Goal: Transaction & Acquisition: Purchase product/service

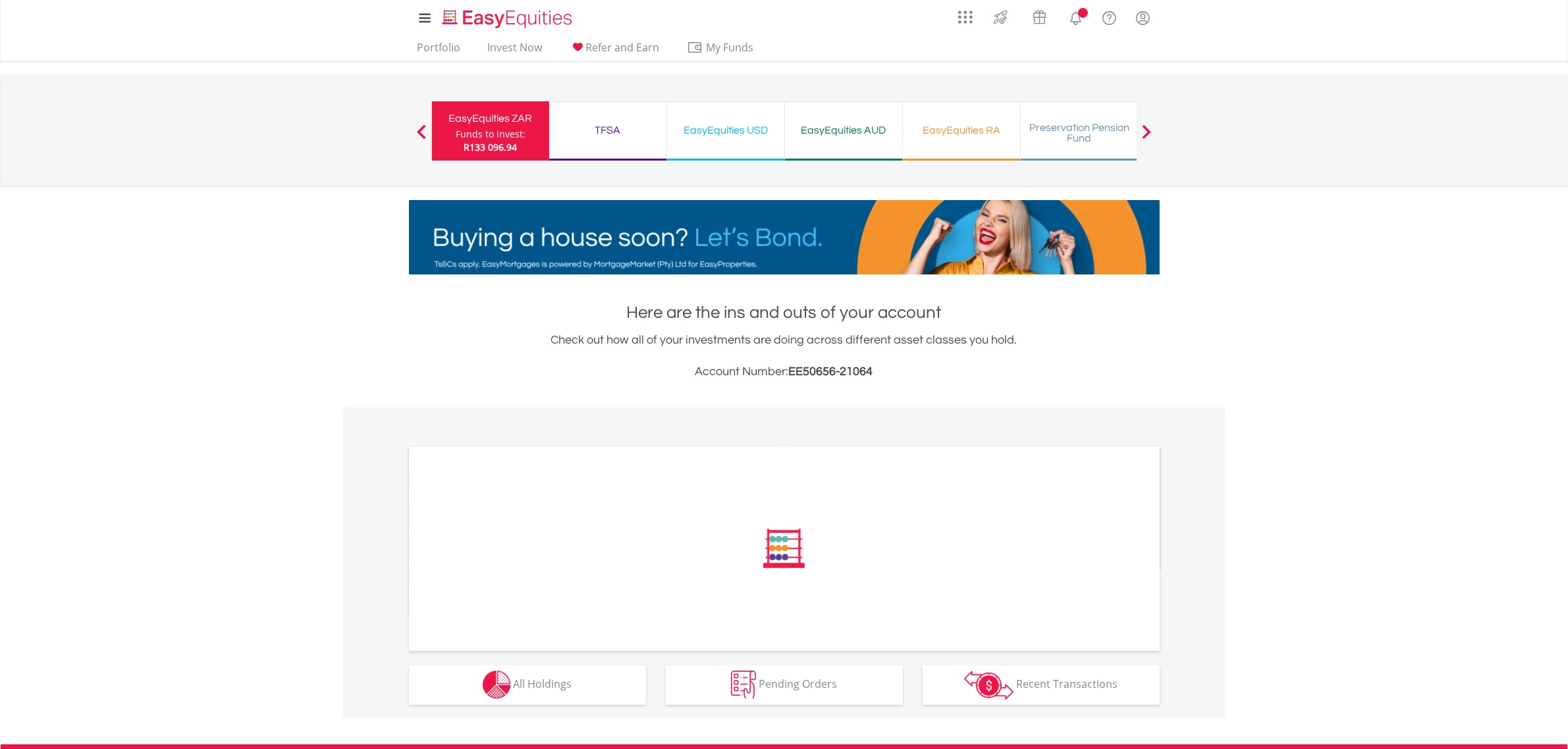
click at [616, 121] on div "TFSA" at bounding box center [608, 130] width 102 height 18
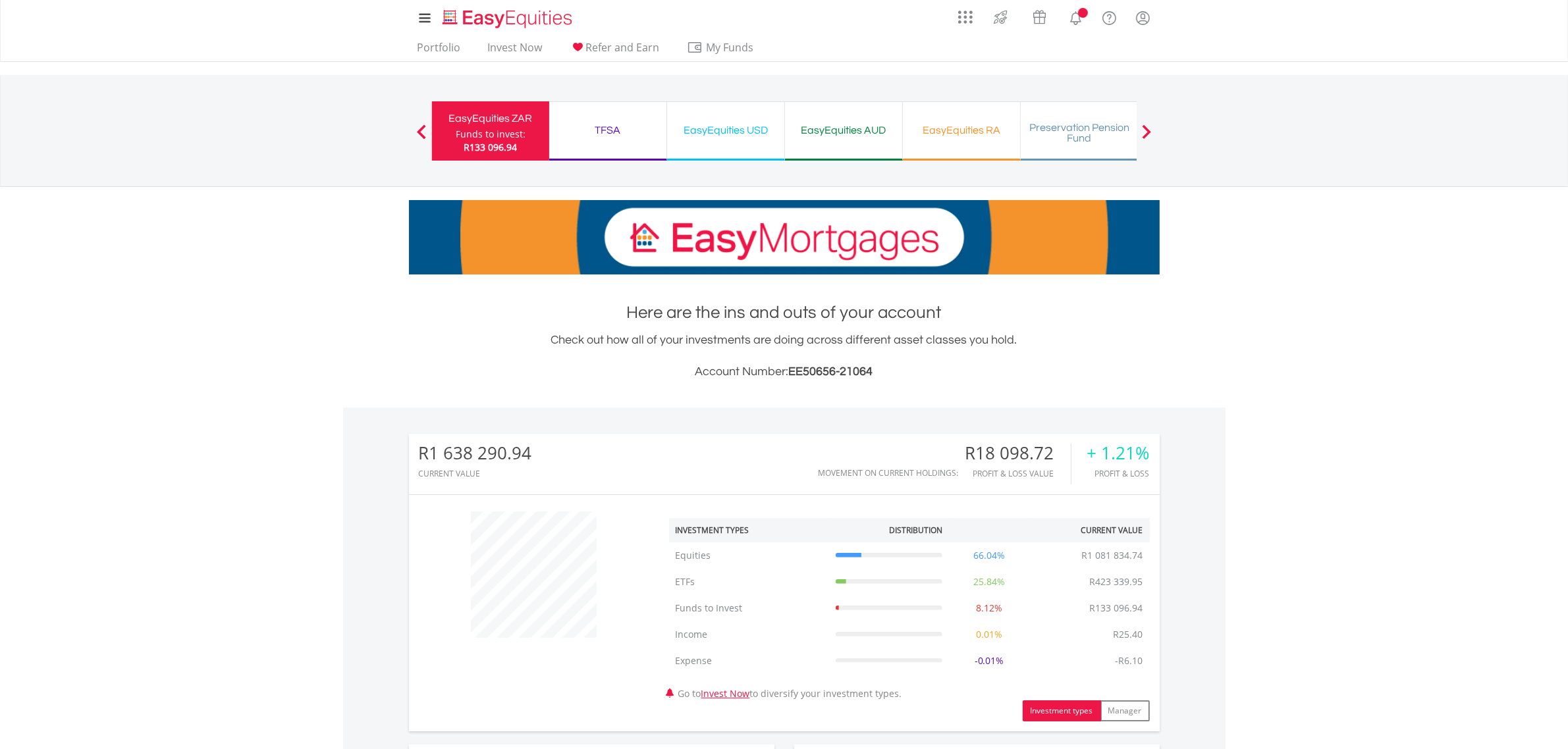
scroll to position [126, 251]
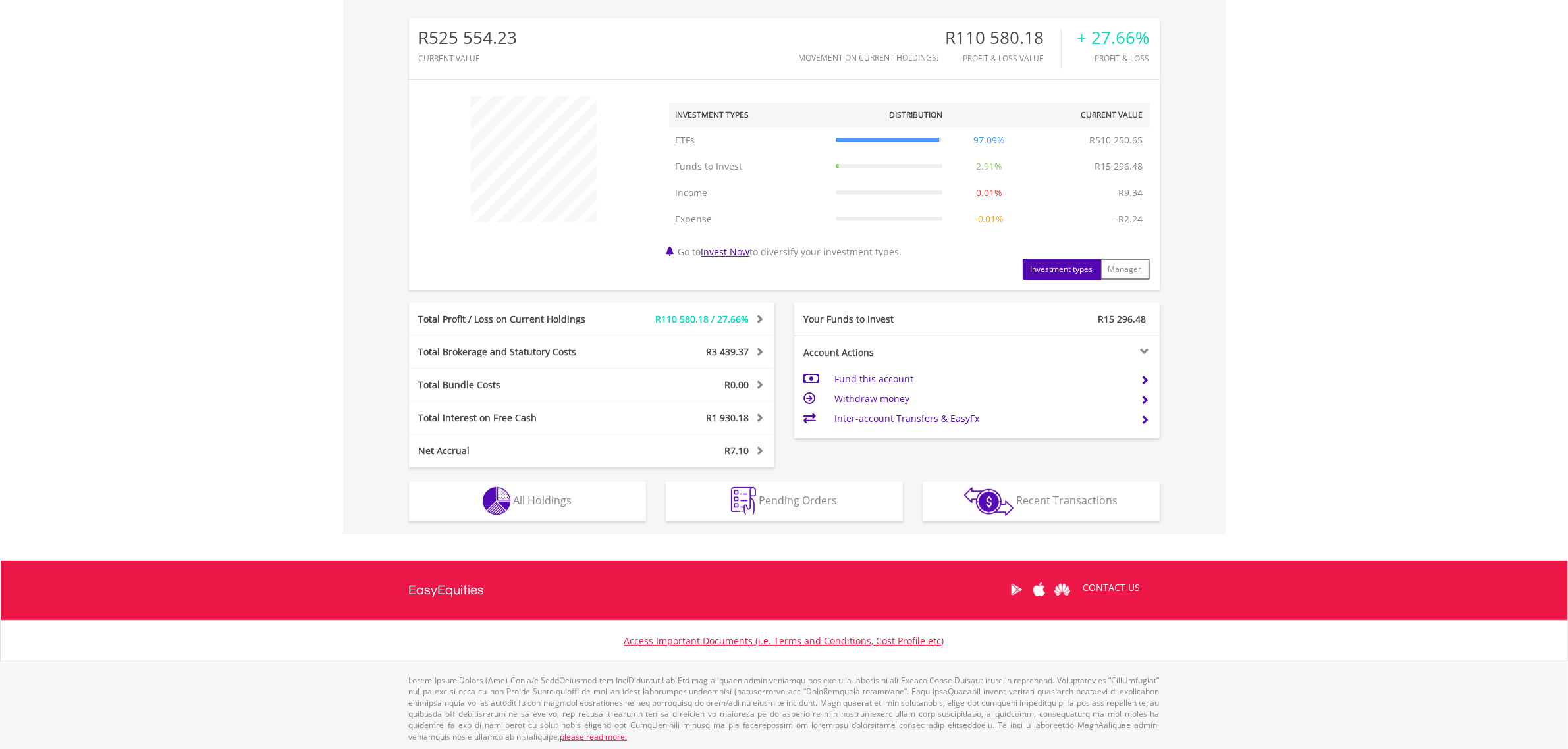
scroll to position [416, 0]
click at [540, 501] on span "All Holdings" at bounding box center [542, 499] width 59 height 15
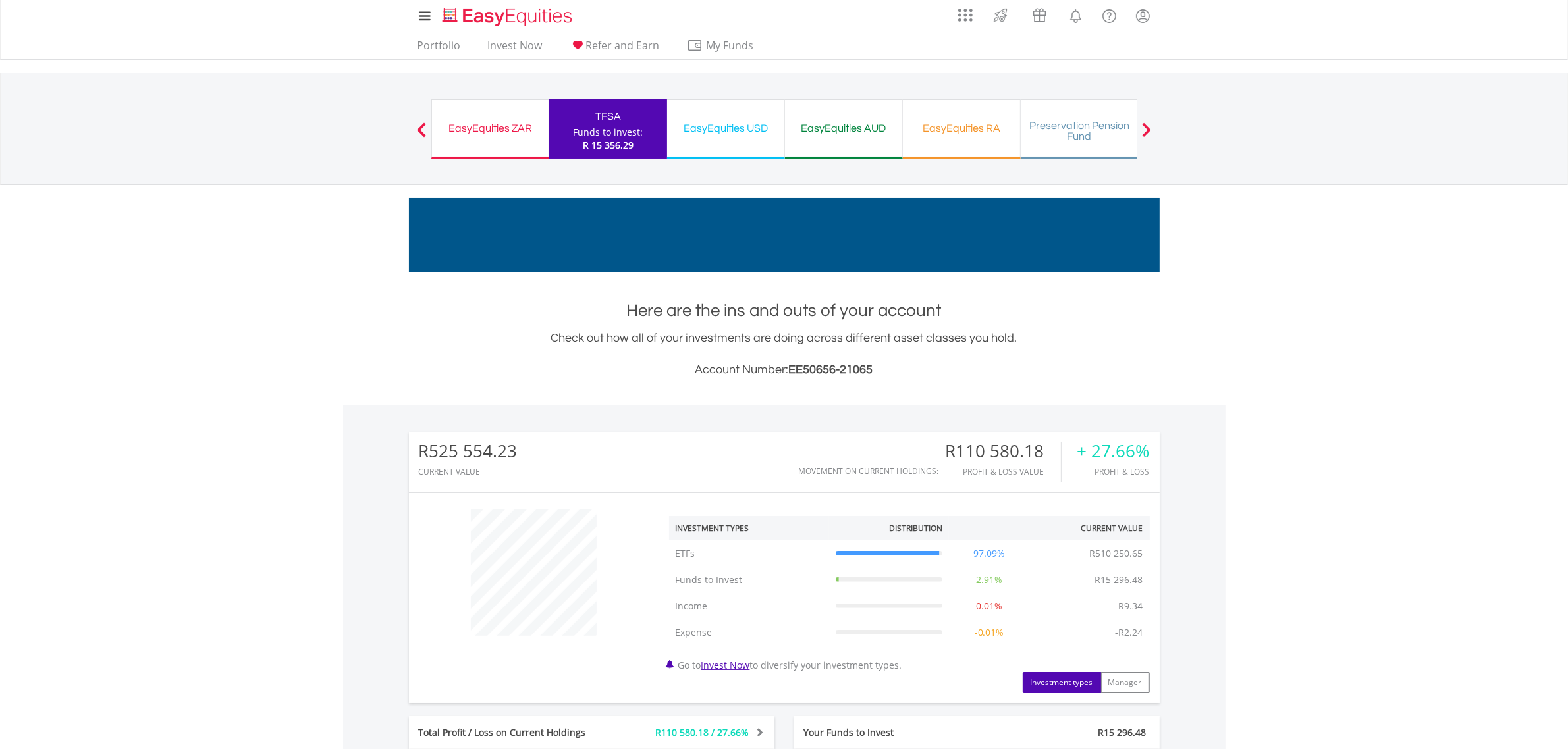
scroll to position [0, 0]
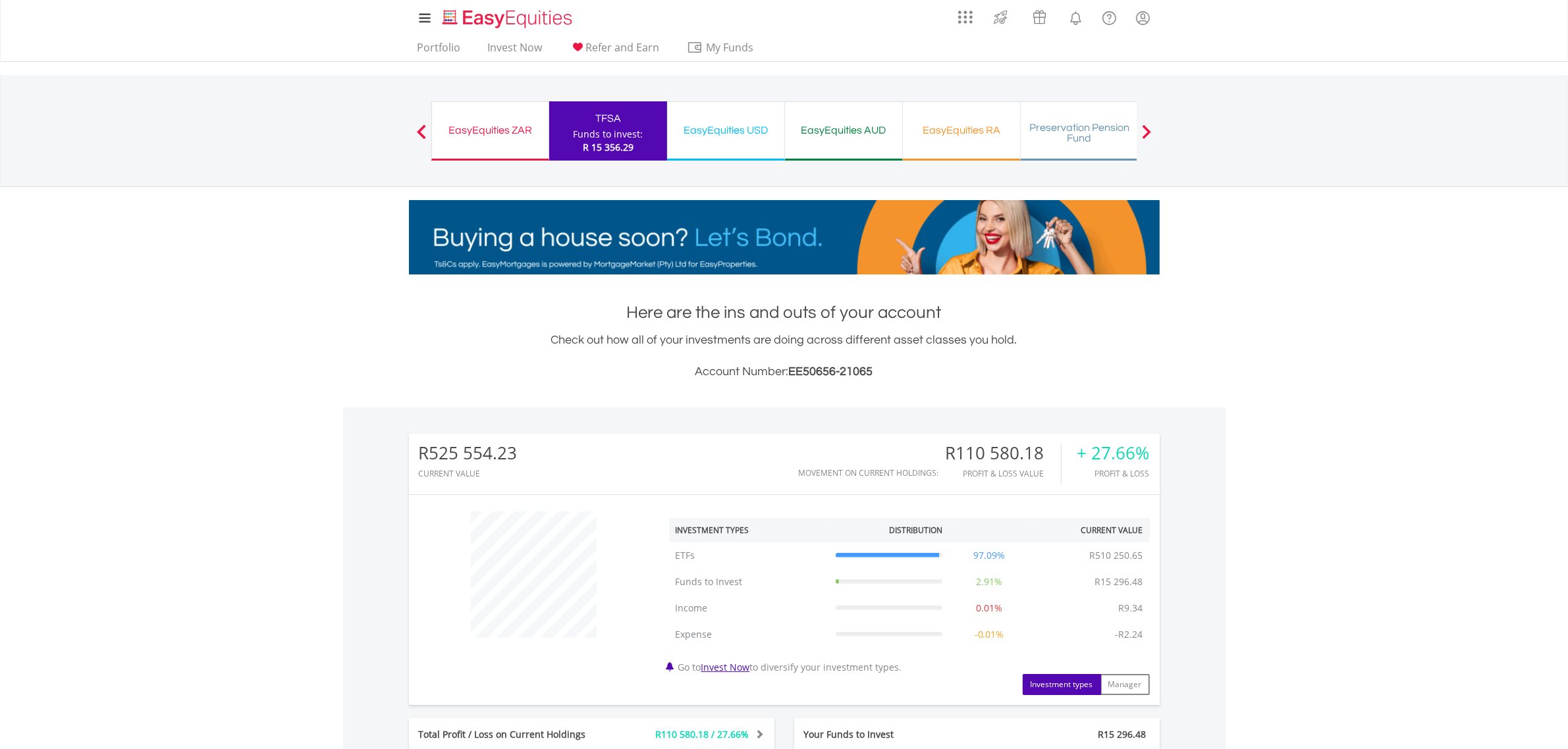
click at [972, 131] on div "EasyEquities RA" at bounding box center [962, 130] width 102 height 18
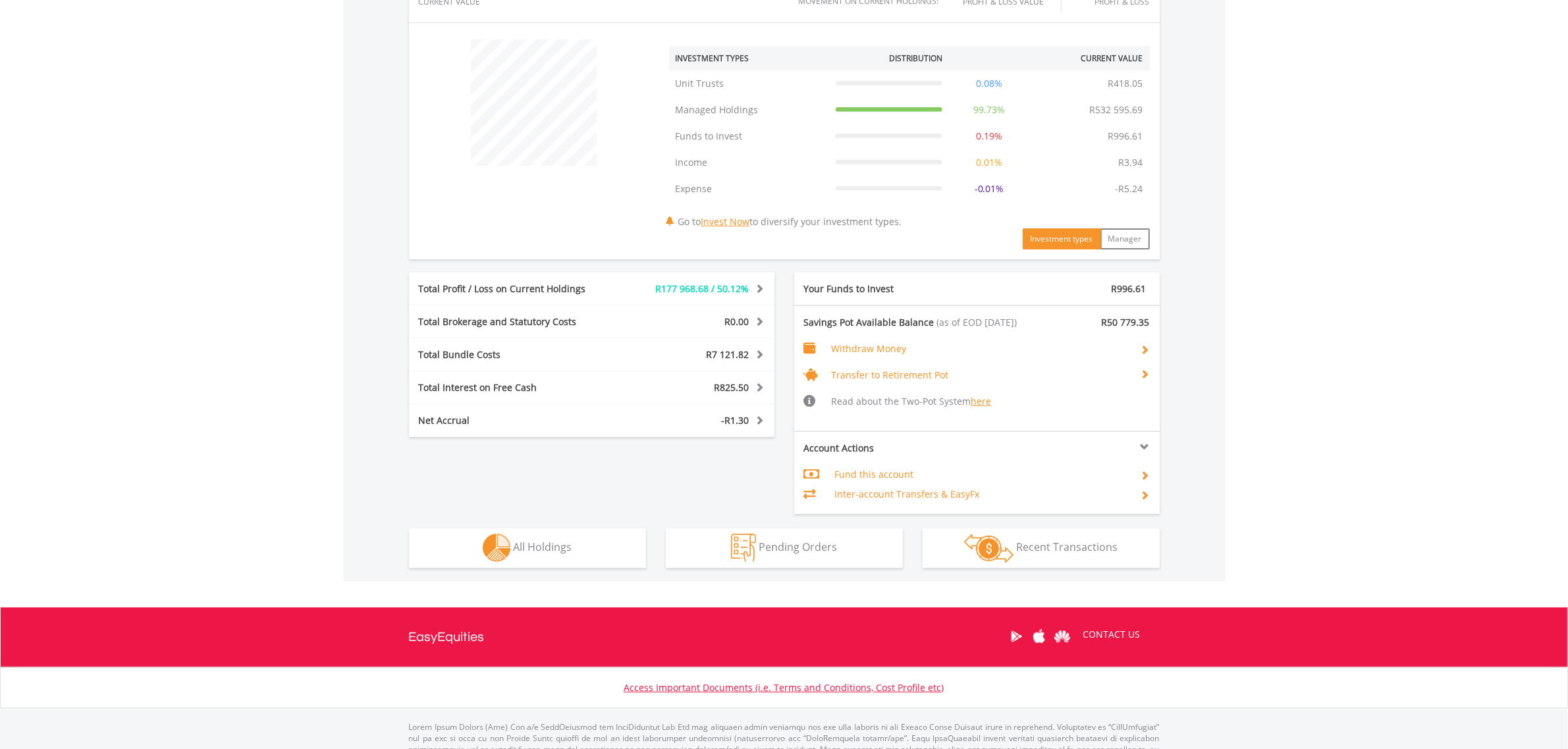
scroll to position [520, 0]
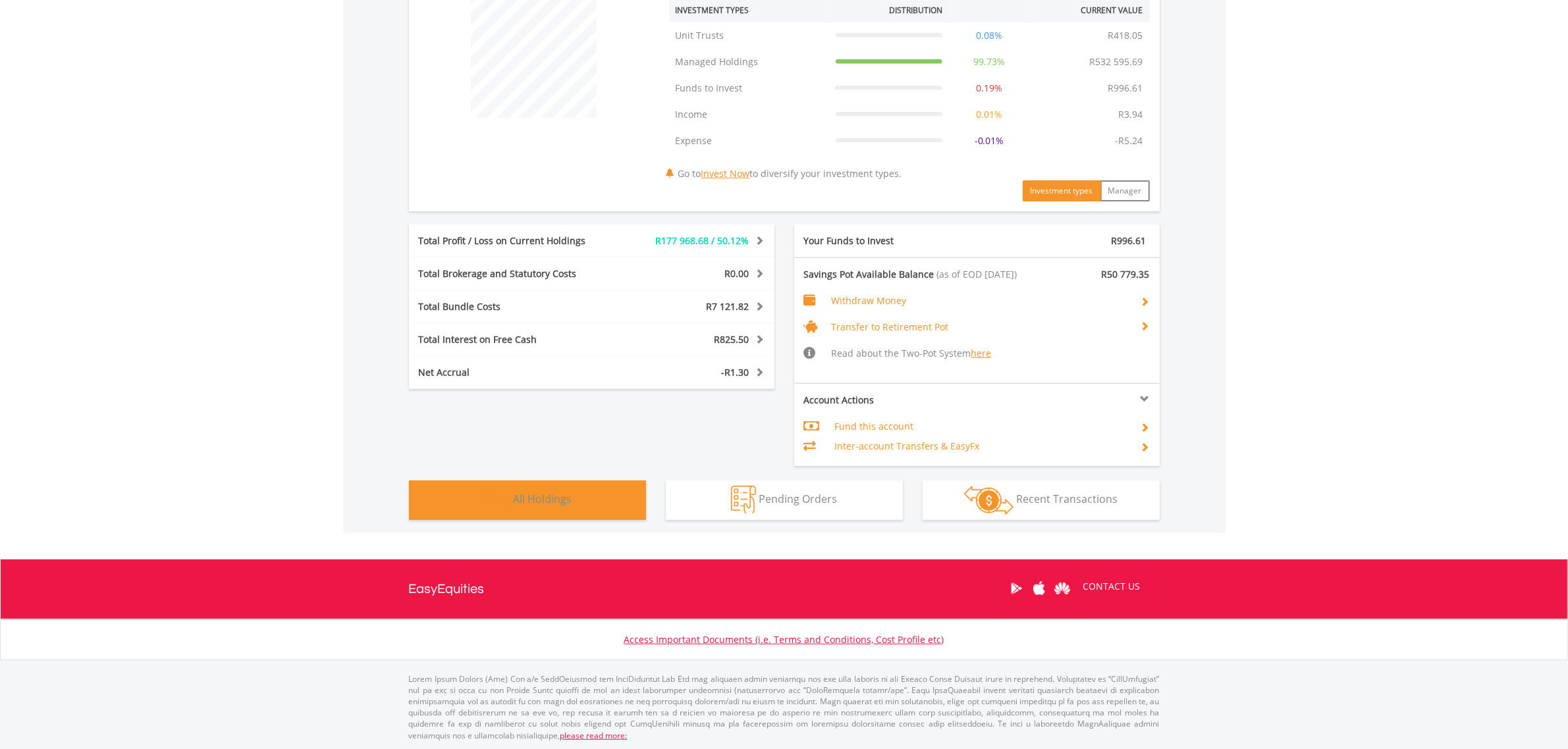
click at [557, 492] on span "All Holdings" at bounding box center [542, 499] width 59 height 15
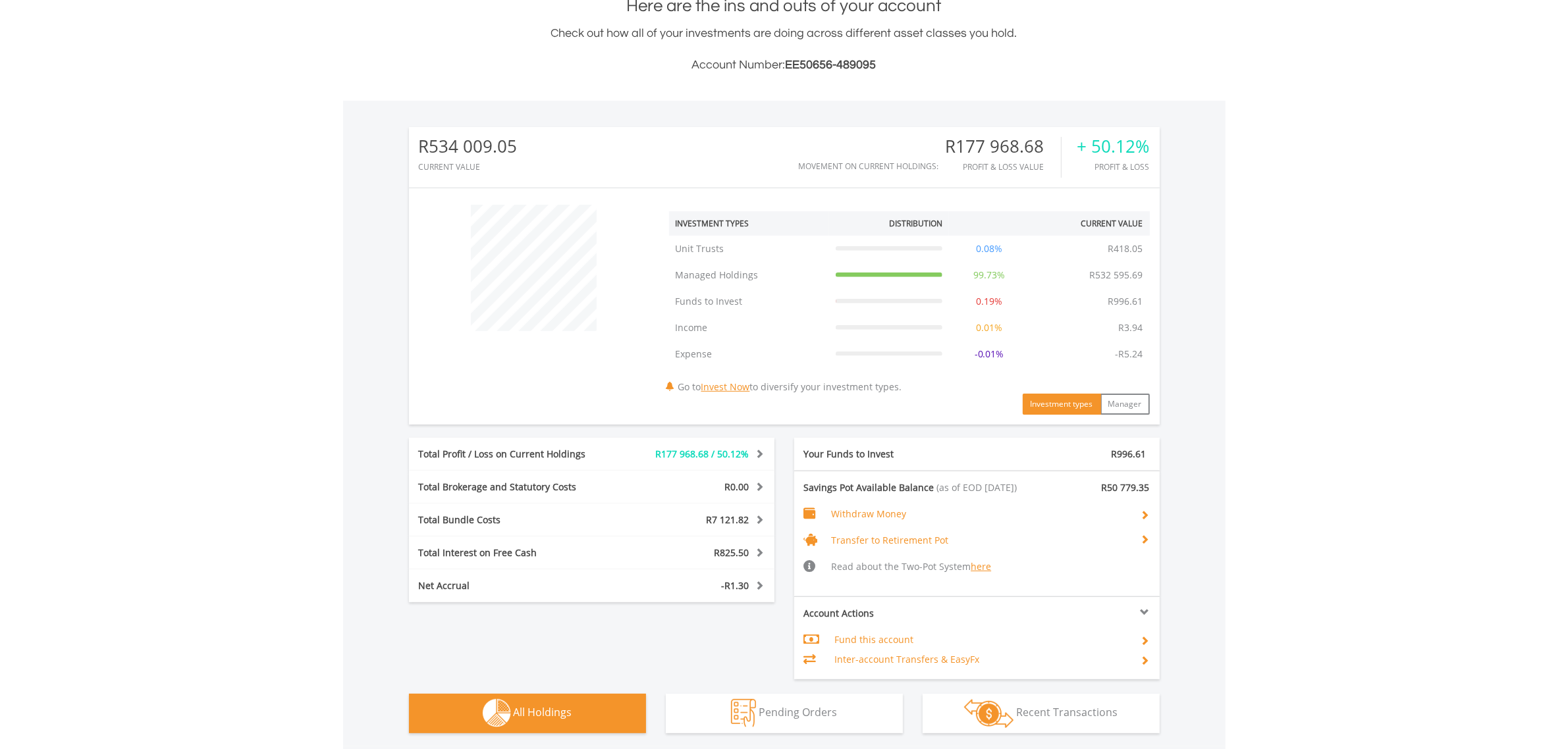
scroll to position [239, 0]
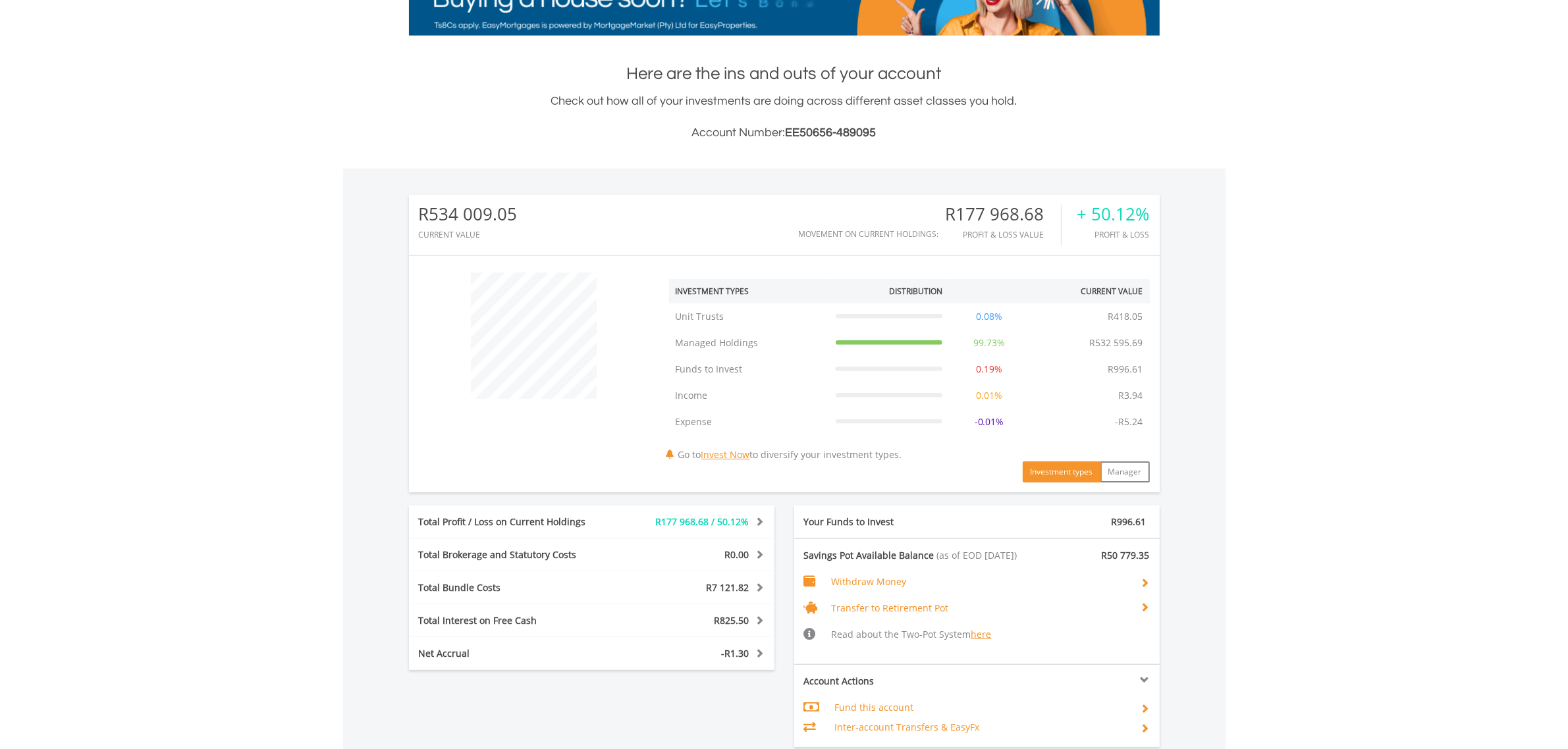
click at [759, 584] on span at bounding box center [758, 587] width 12 height 10
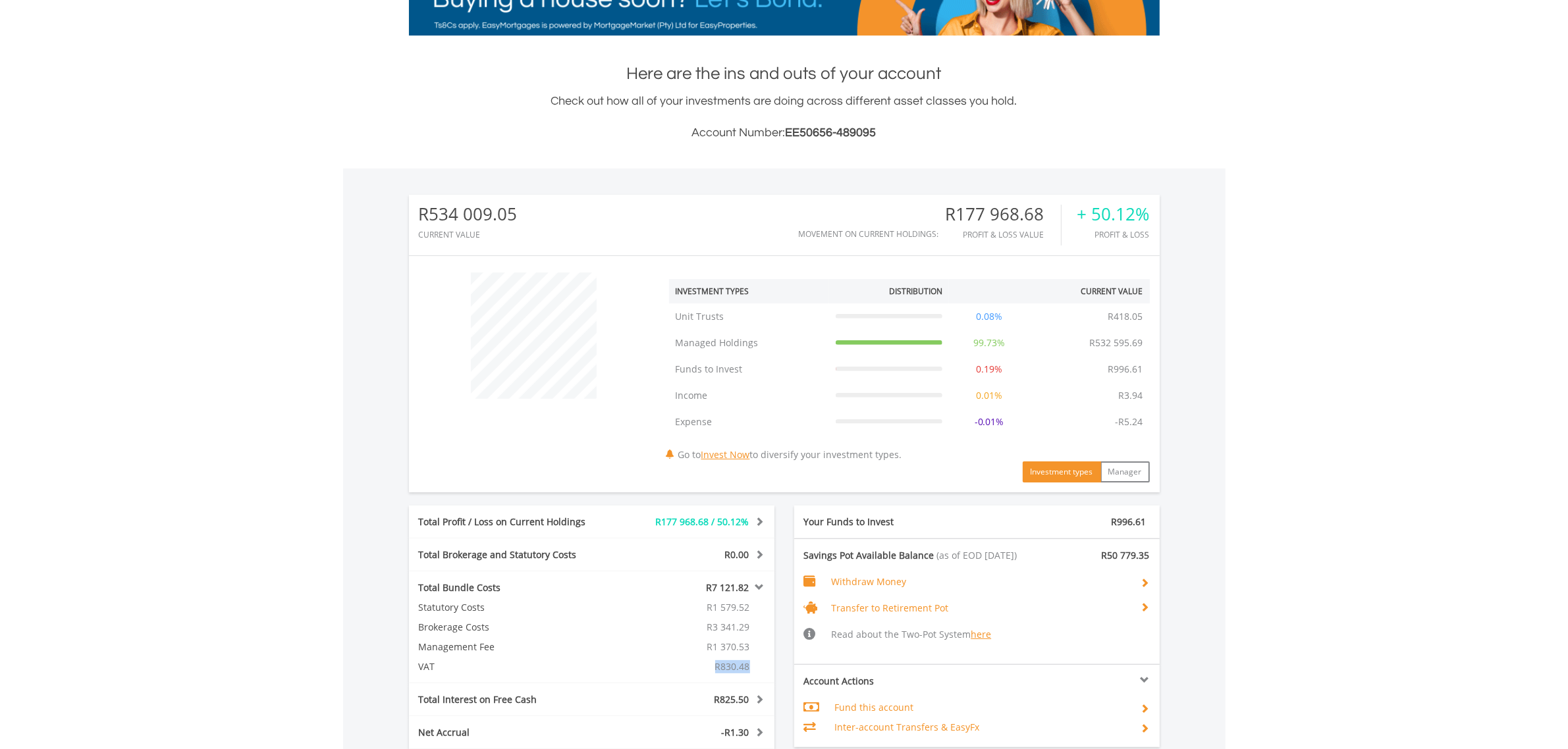
drag, startPoint x: 748, startPoint y: 667, endPoint x: 713, endPoint y: 667, distance: 35.0
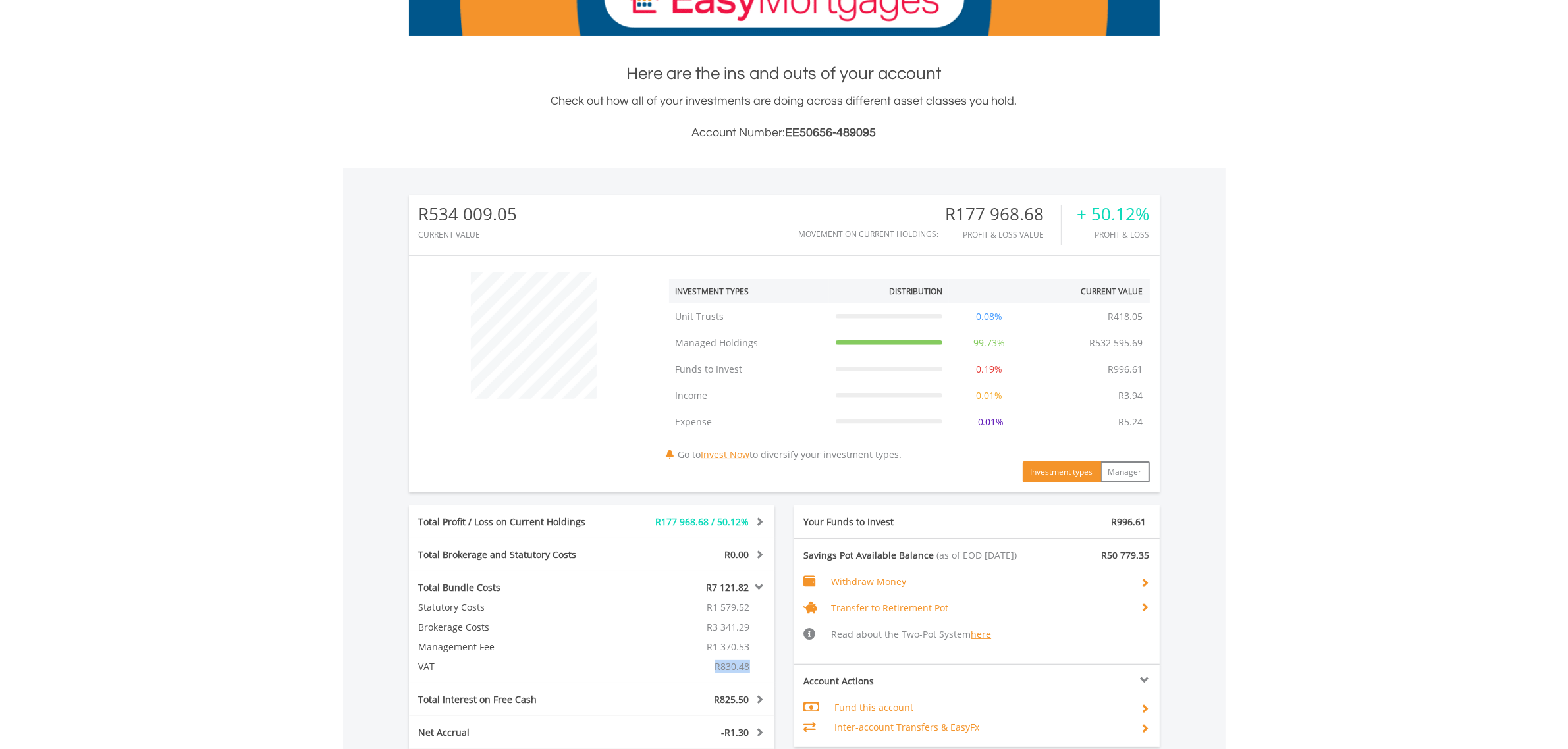
click at [713, 667] on div "R830.48" at bounding box center [698, 667] width 152 height 13
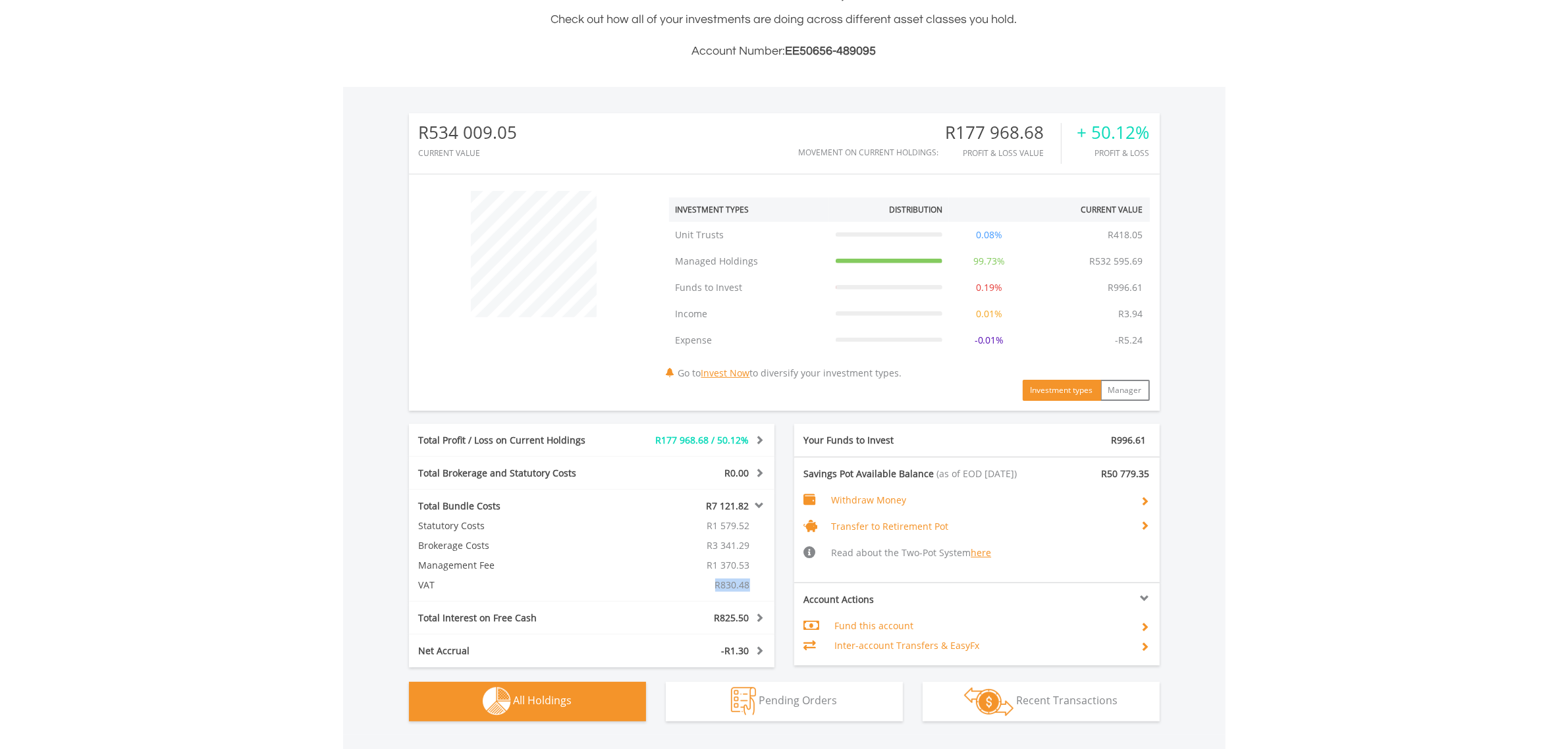
scroll to position [322, 0]
click at [752, 617] on span at bounding box center [758, 617] width 12 height 10
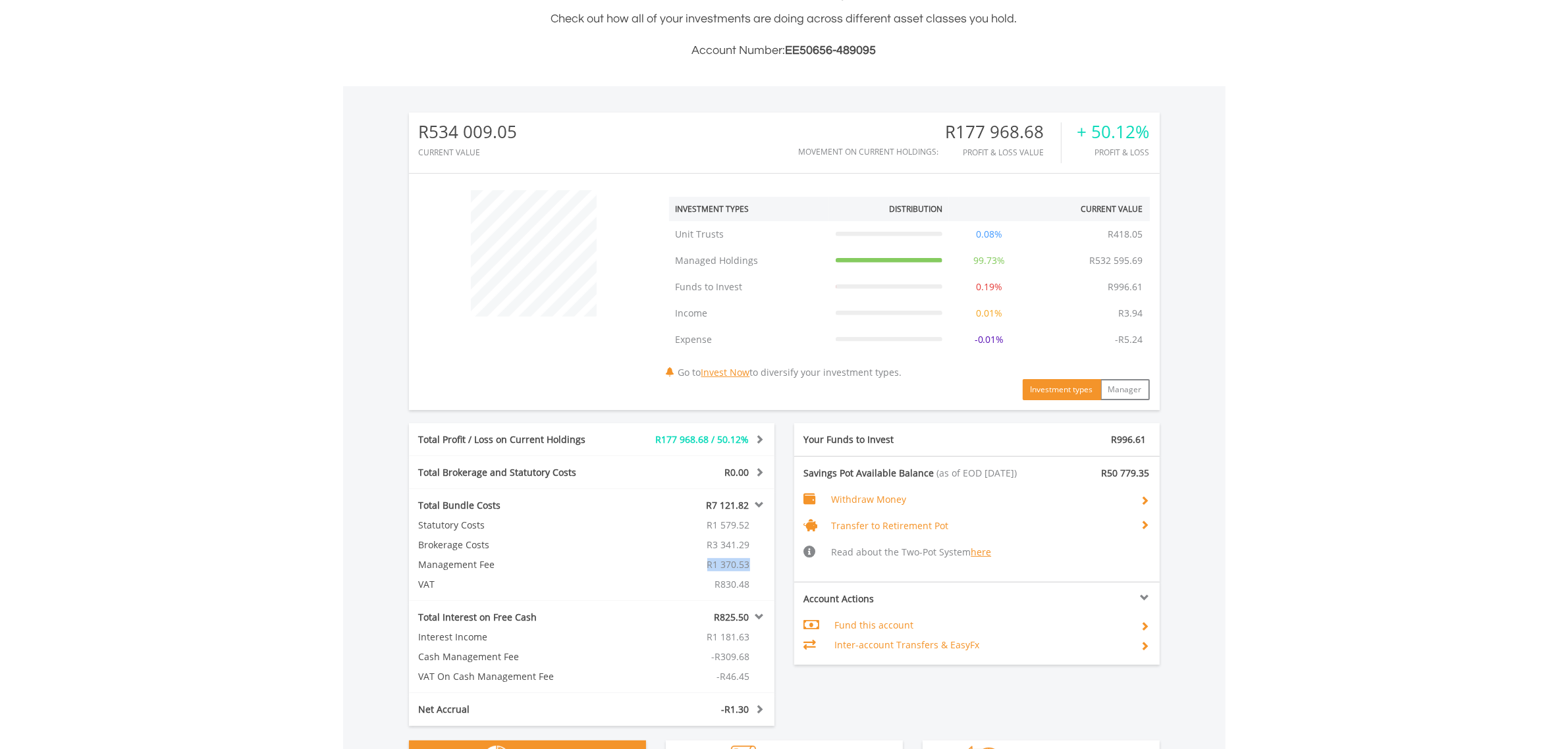
drag, startPoint x: 754, startPoint y: 567, endPoint x: 705, endPoint y: 566, distance: 49.0
click at [705, 565] on div "R1 370.53" at bounding box center [698, 564] width 152 height 13
click at [755, 500] on span at bounding box center [758, 505] width 12 height 10
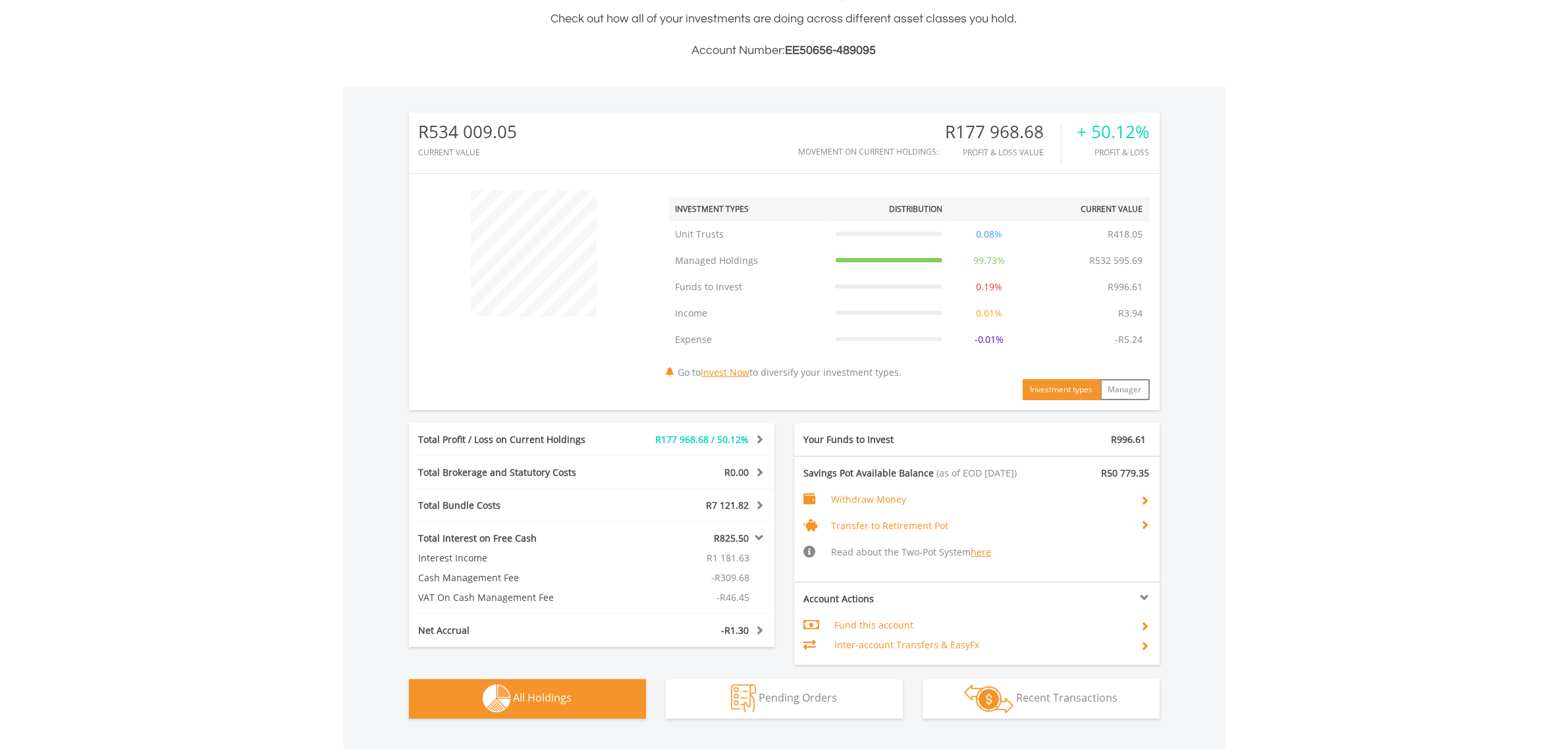
click at [759, 537] on span at bounding box center [758, 538] width 12 height 10
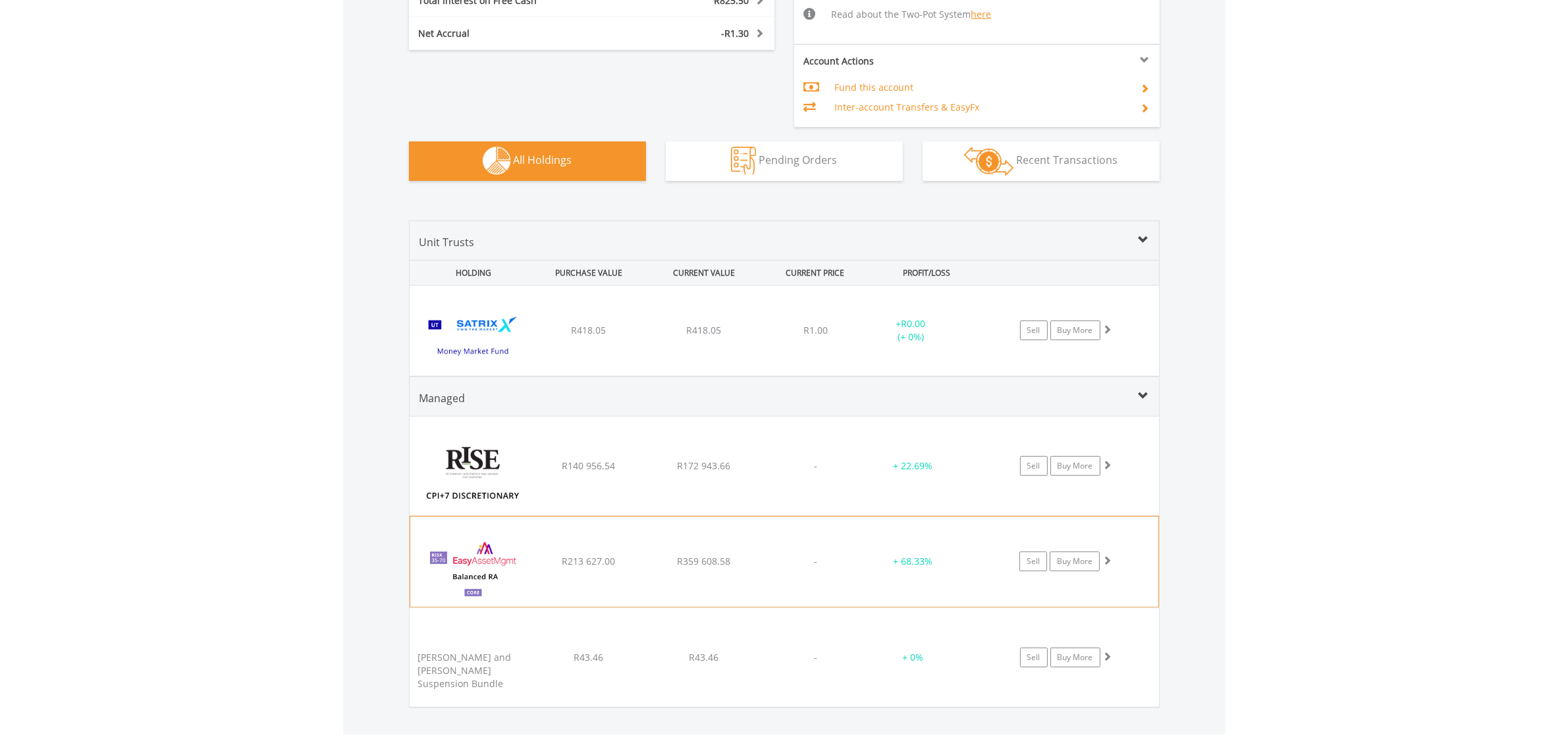
scroll to position [898, 0]
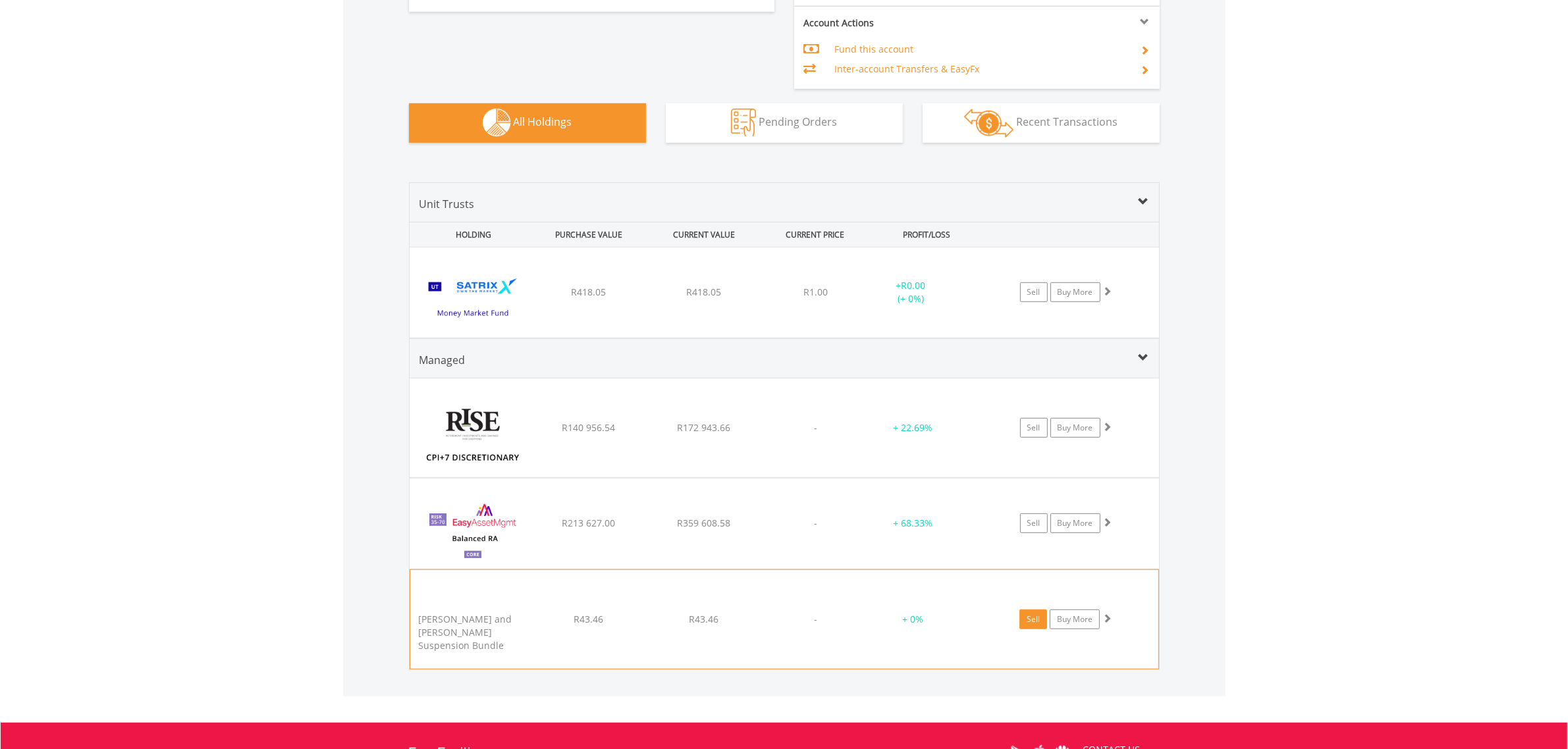
click at [1033, 621] on link "Sell" at bounding box center [1034, 619] width 28 height 20
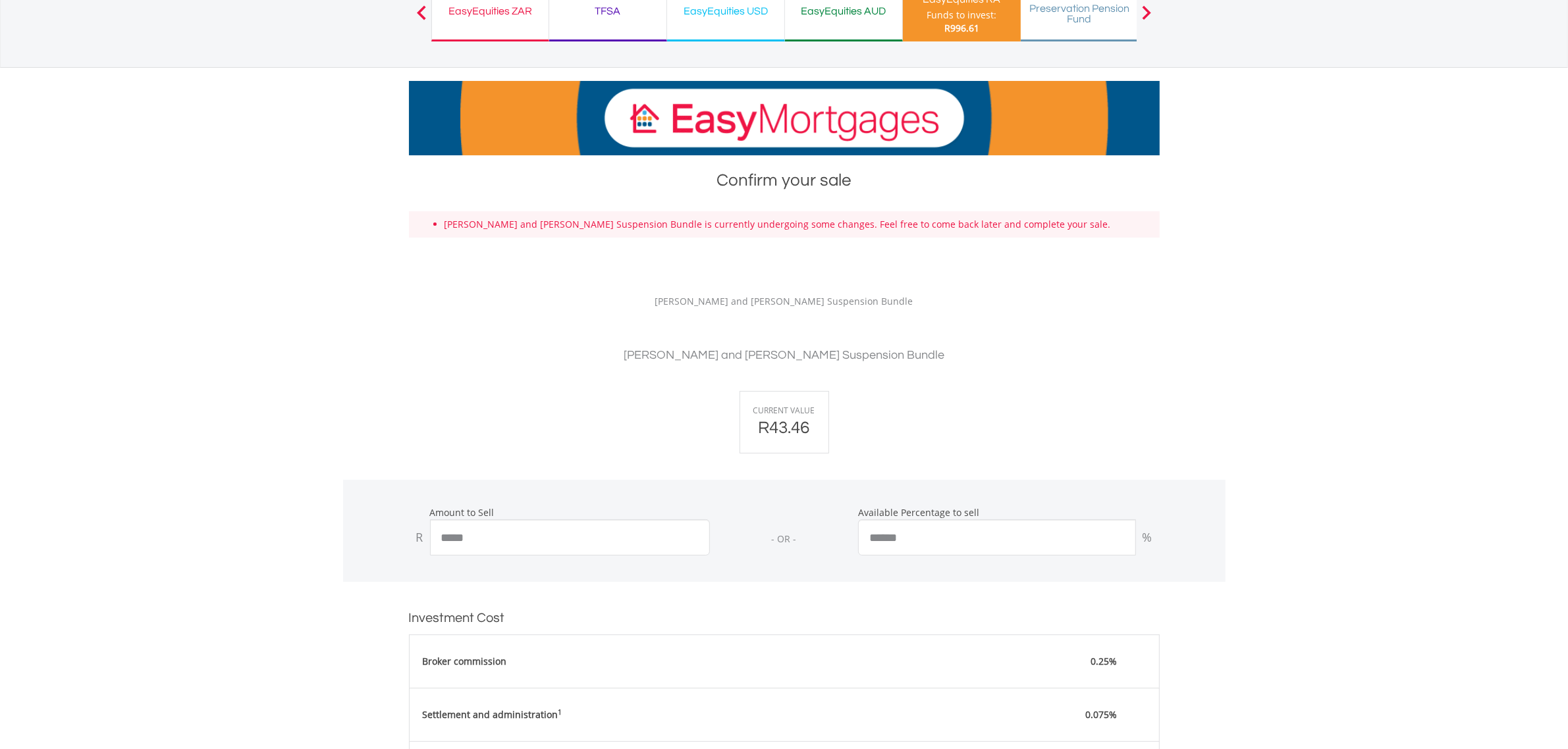
scroll to position [73, 0]
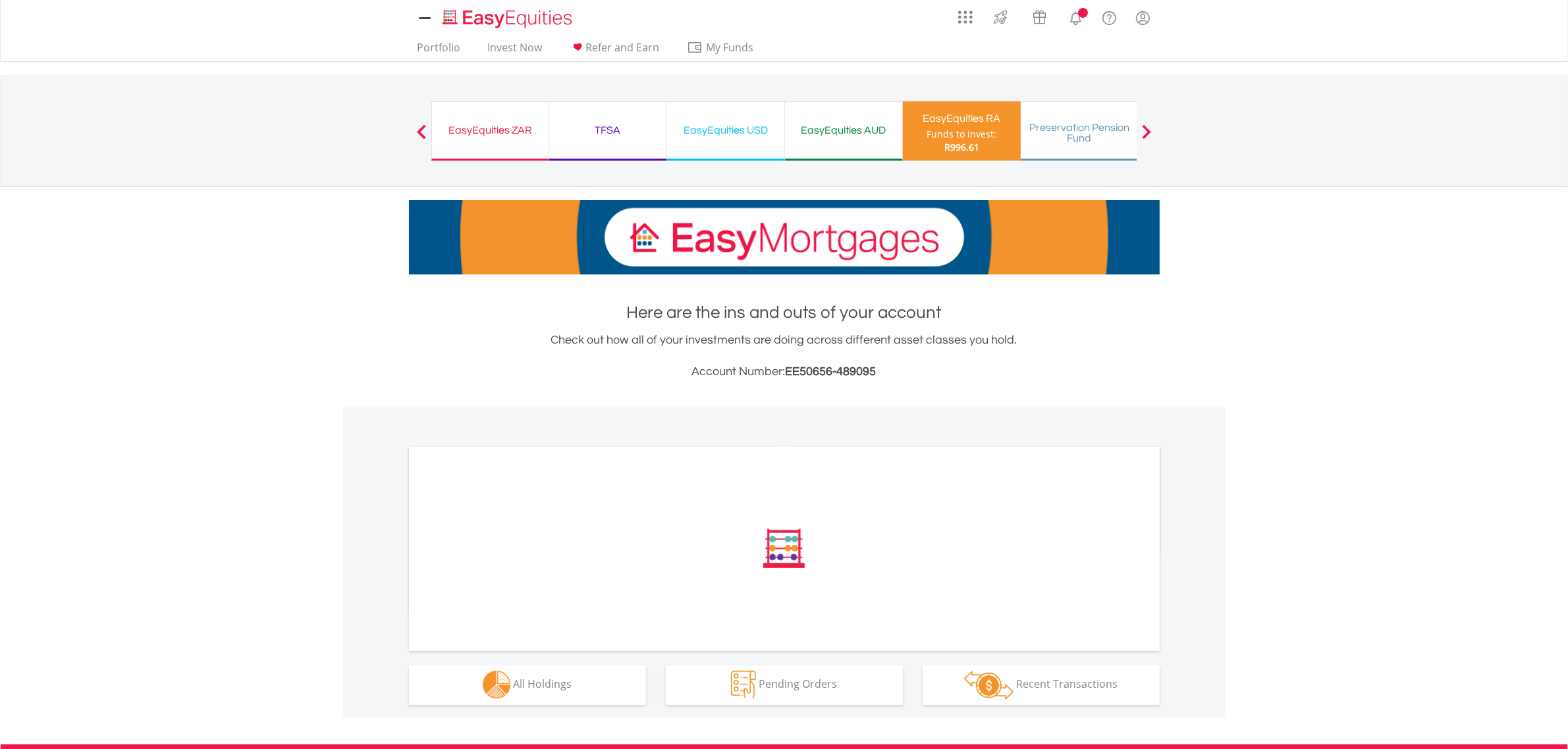
scroll to position [185, 0]
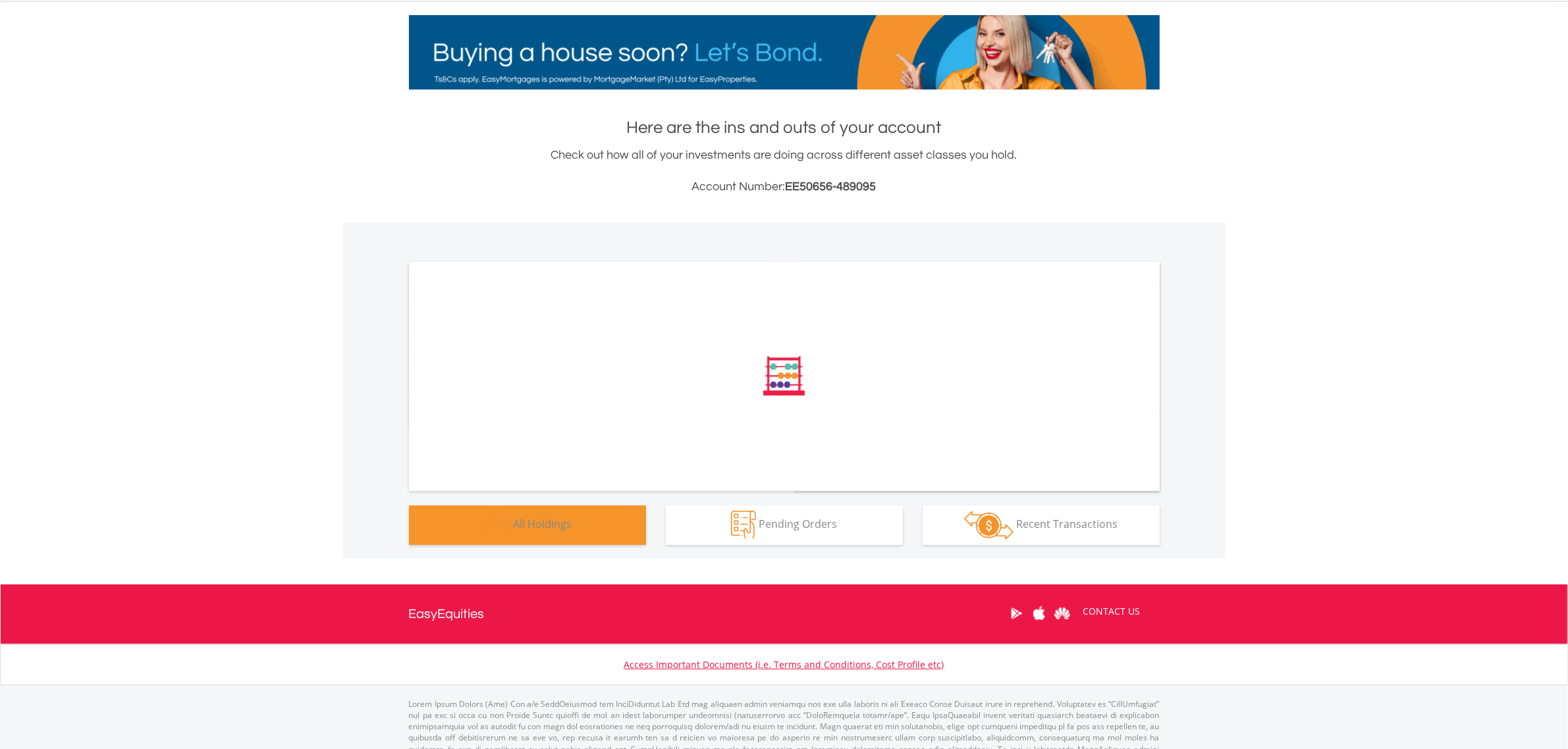
click at [553, 526] on span "All Holdings" at bounding box center [542, 524] width 59 height 15
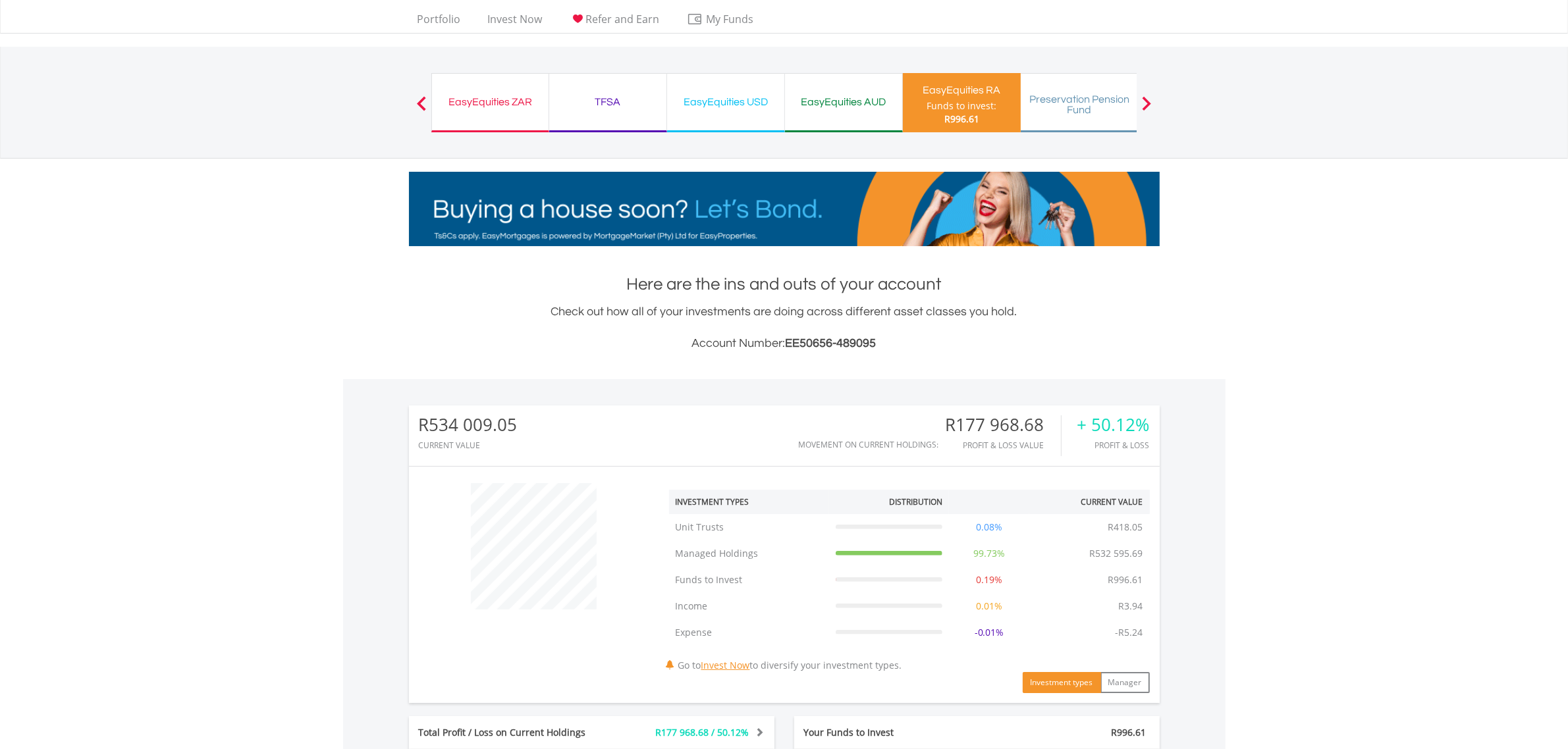
scroll to position [0, 0]
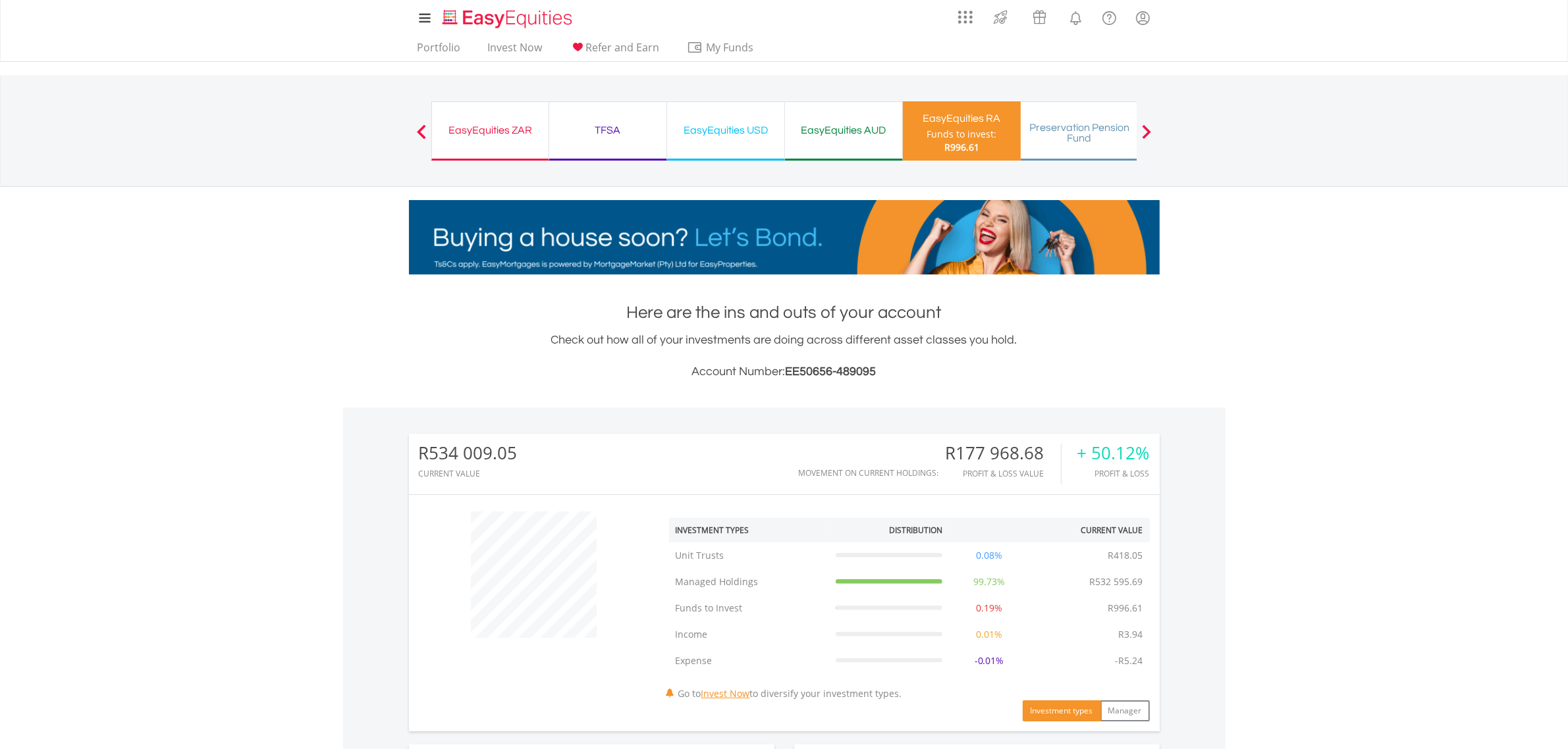
click at [590, 136] on div "TFSA" at bounding box center [608, 130] width 102 height 18
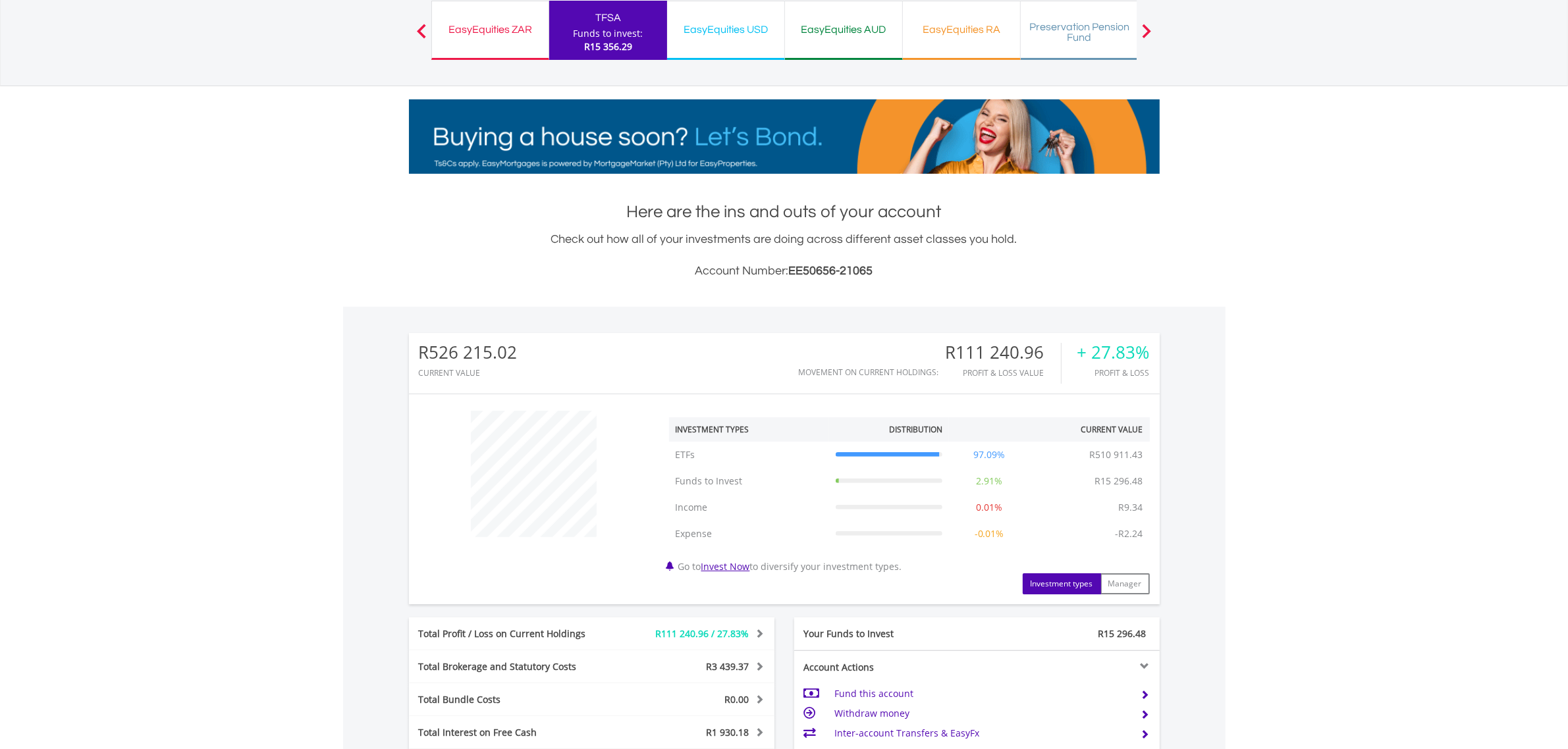
scroll to position [416, 0]
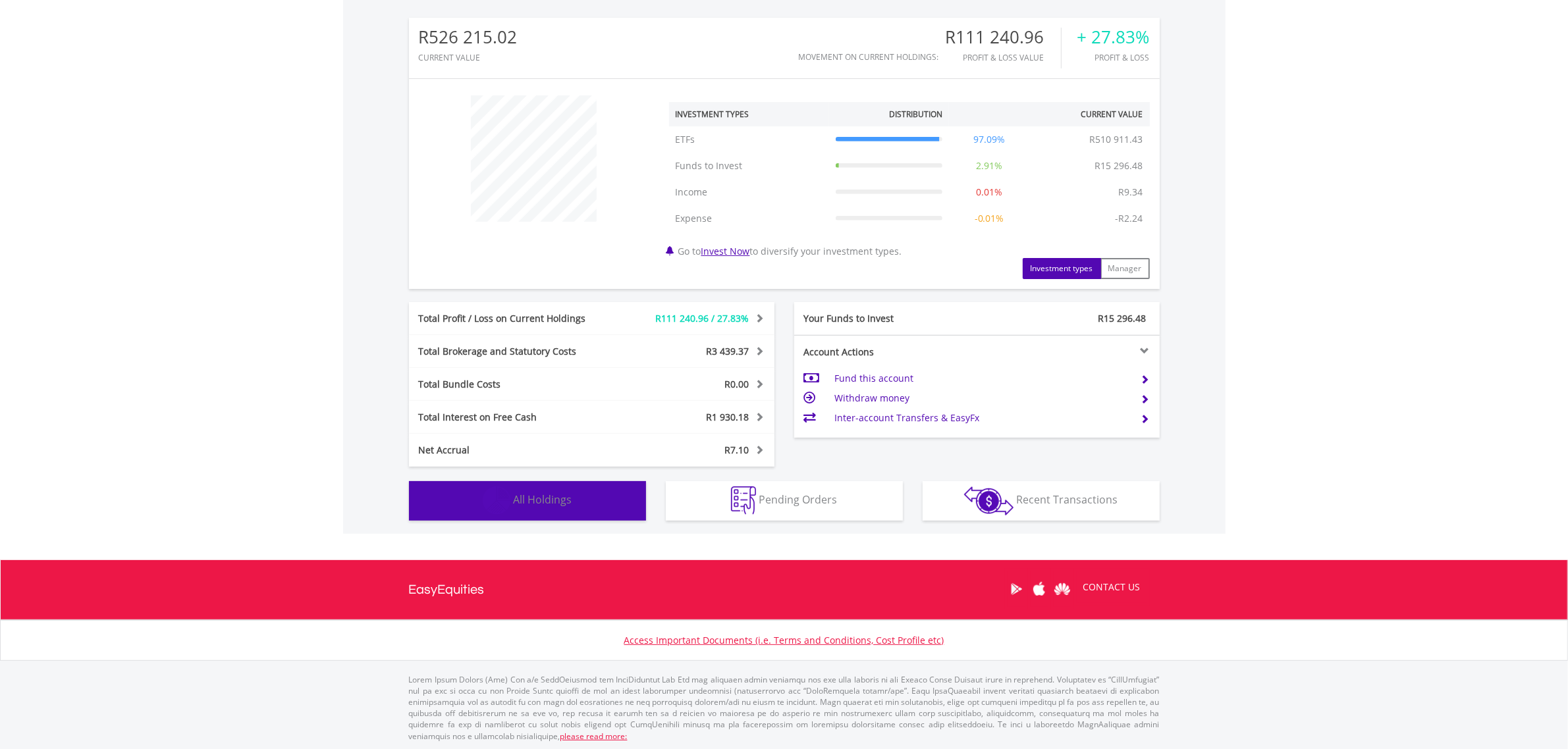
click at [580, 495] on button "Holdings All Holdings" at bounding box center [527, 501] width 237 height 39
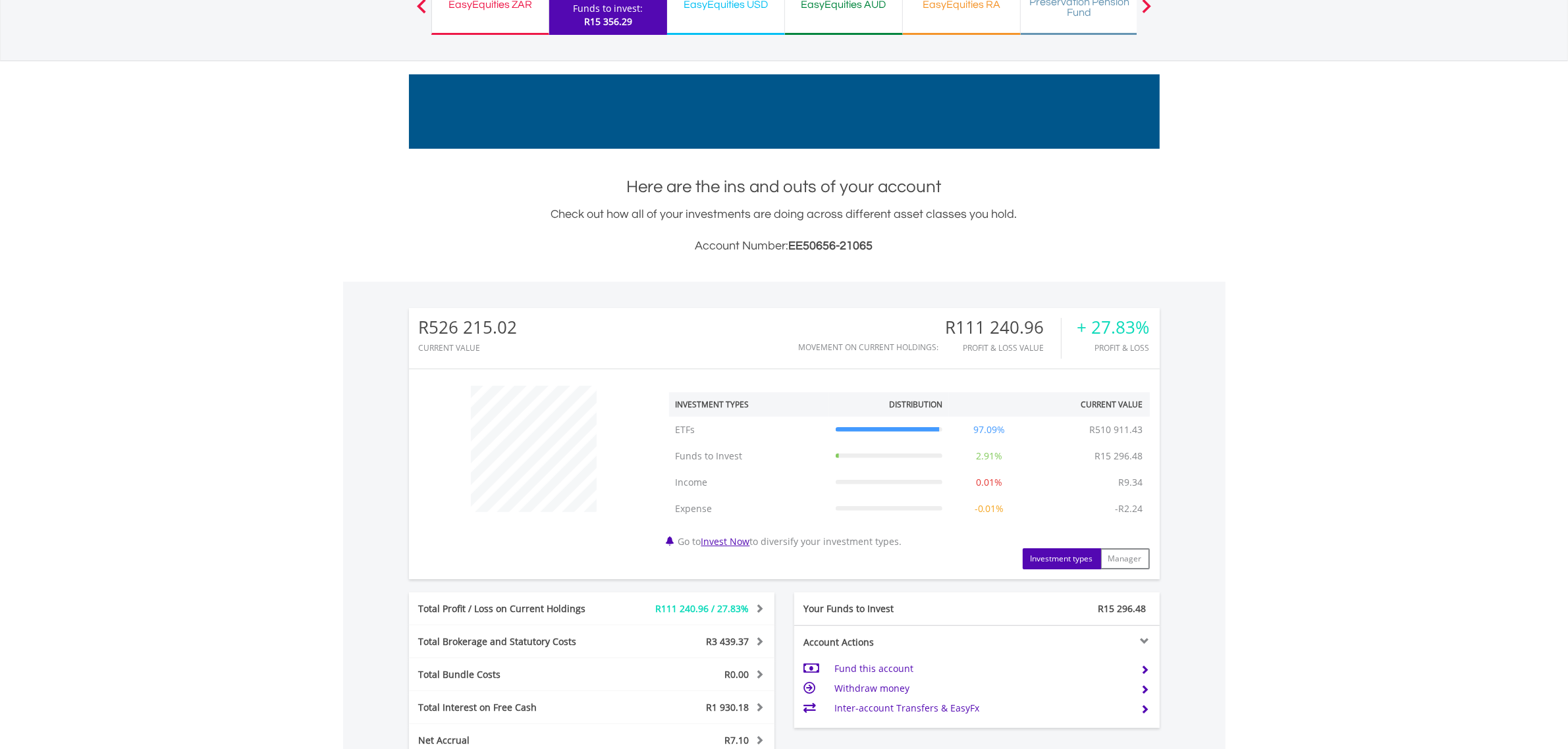
scroll to position [0, 0]
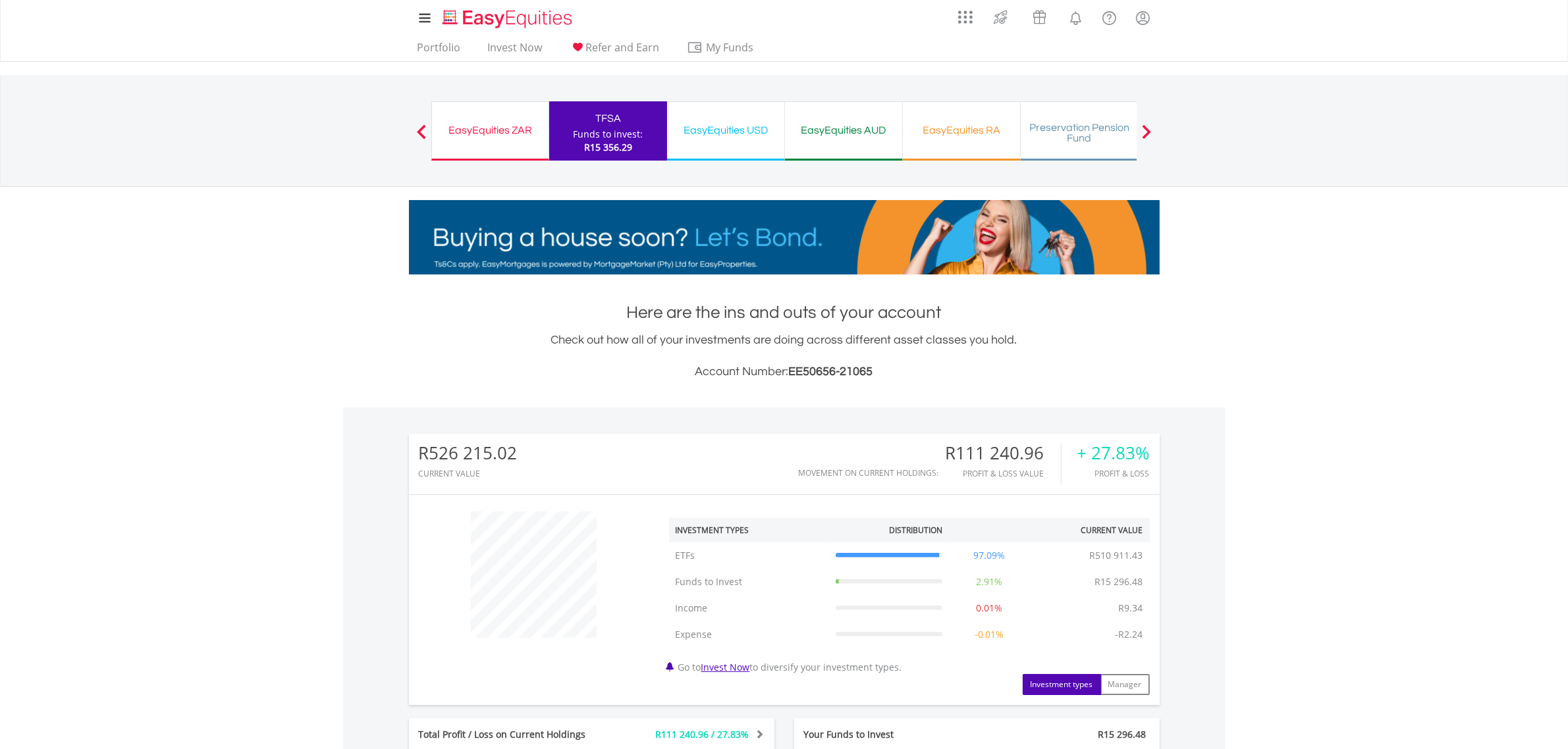
click at [498, 143] on div "EasyEquities ZAR Funds to invest: R15 356.29" at bounding box center [490, 131] width 118 height 60
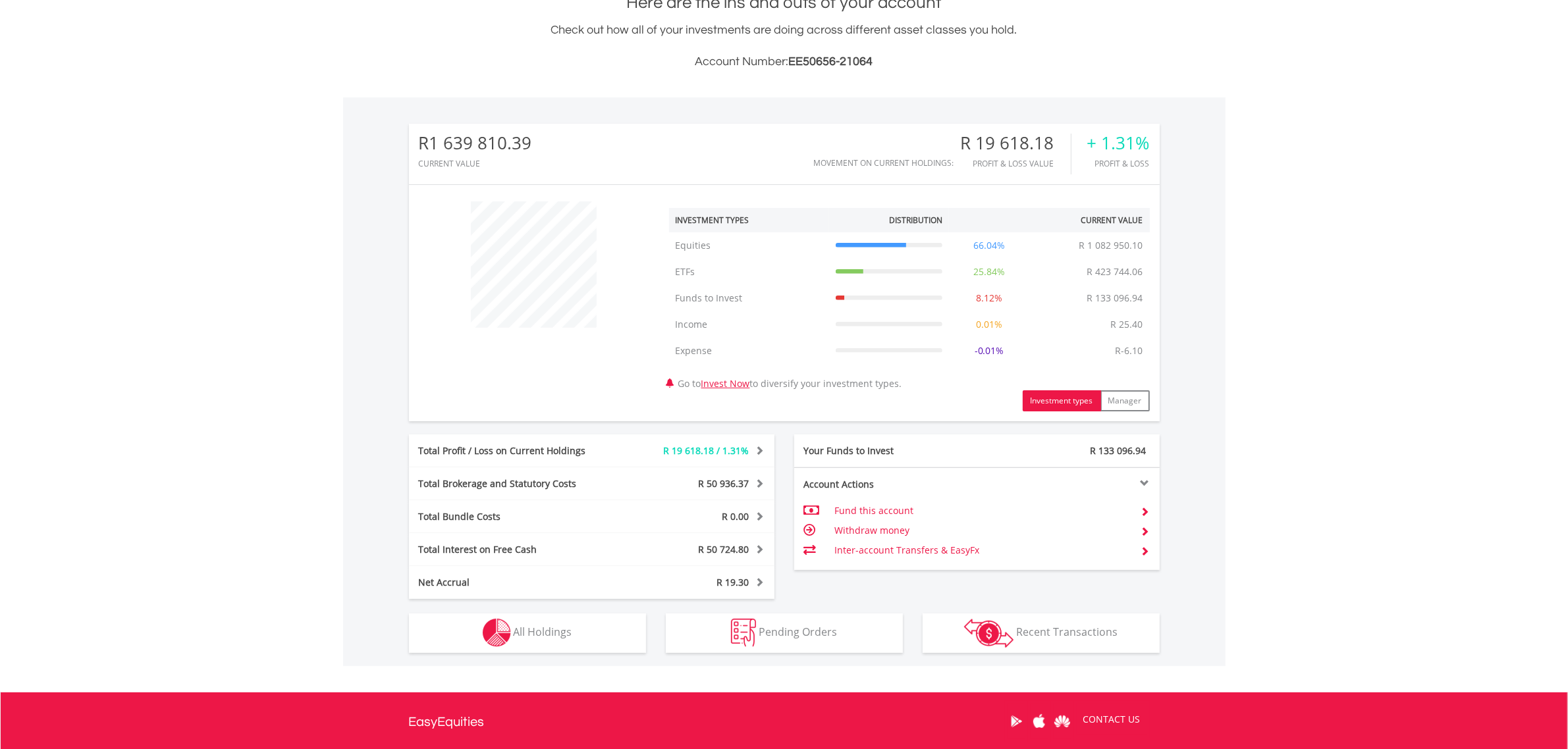
scroll to position [442, 0]
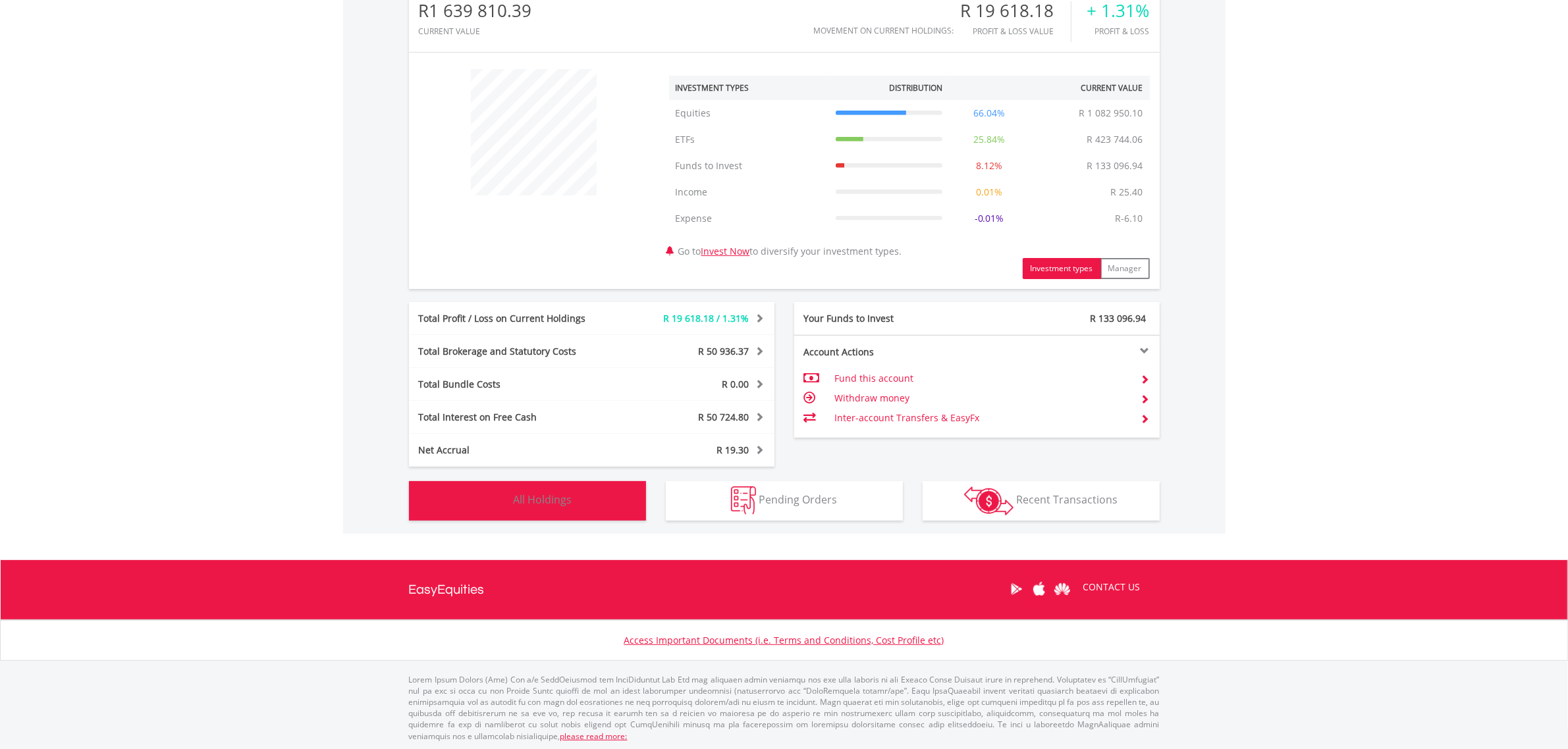
click at [600, 511] on button "Holdings All Holdings" at bounding box center [527, 501] width 237 height 39
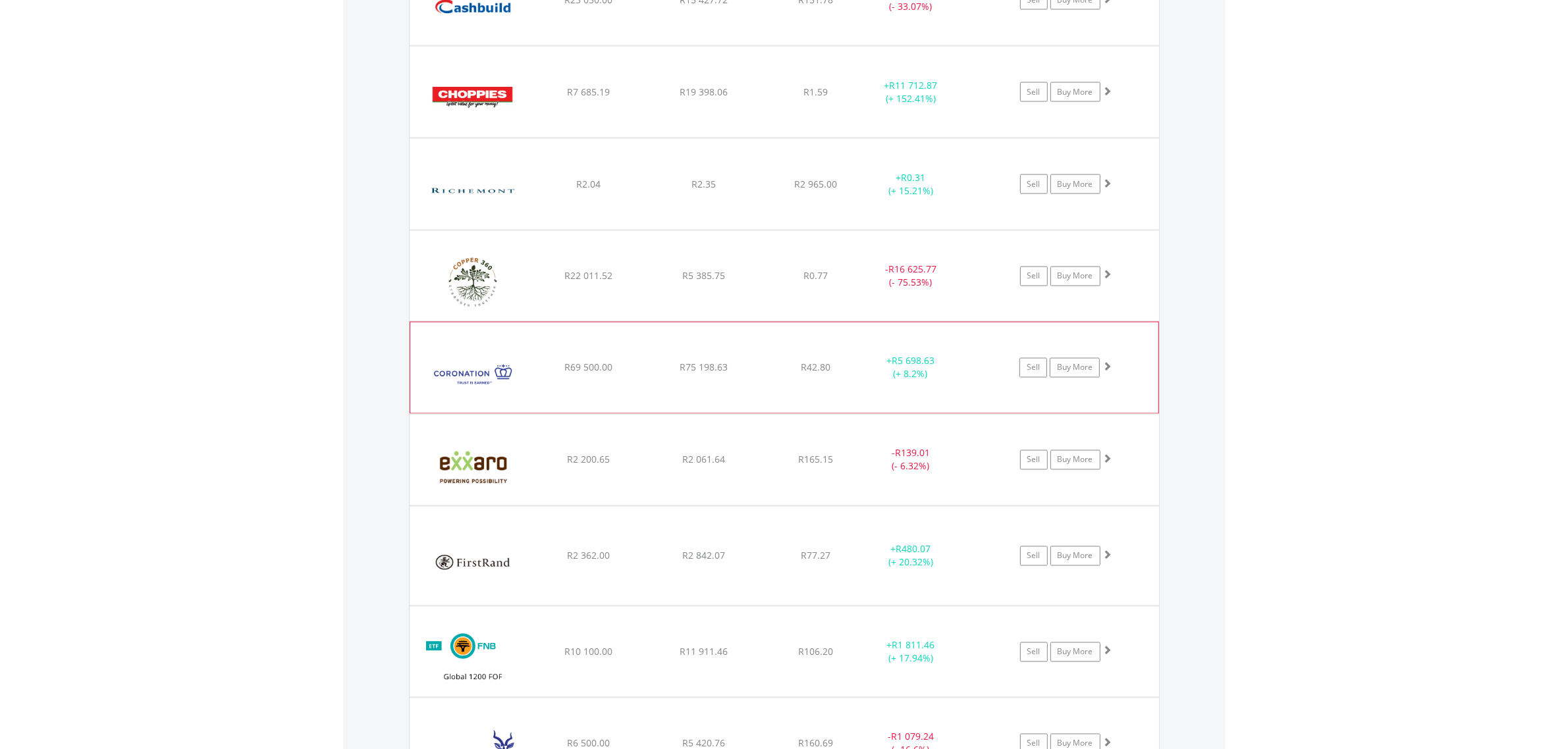
scroll to position [2978, 0]
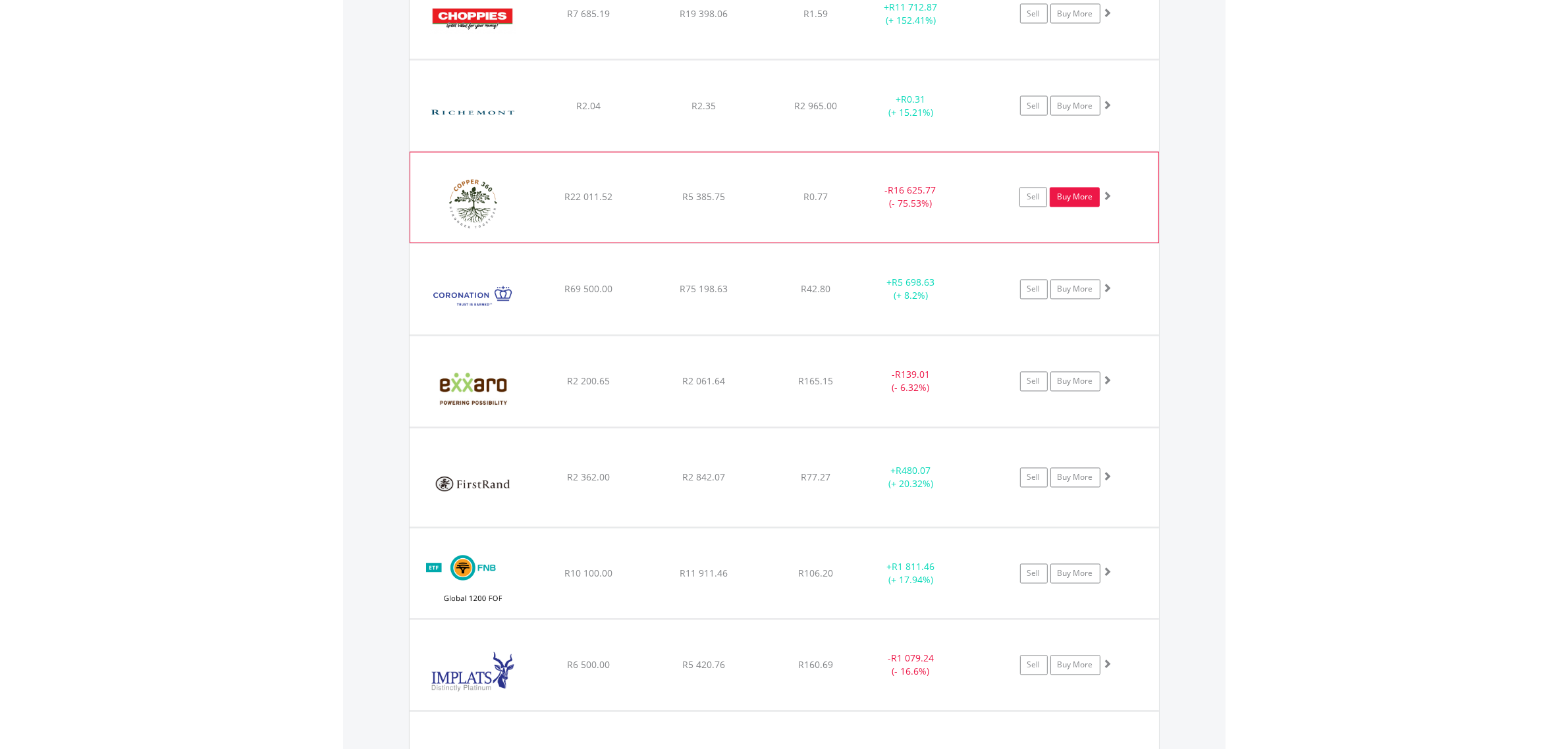
click at [1070, 206] on link "Buy More" at bounding box center [1074, 197] width 50 height 20
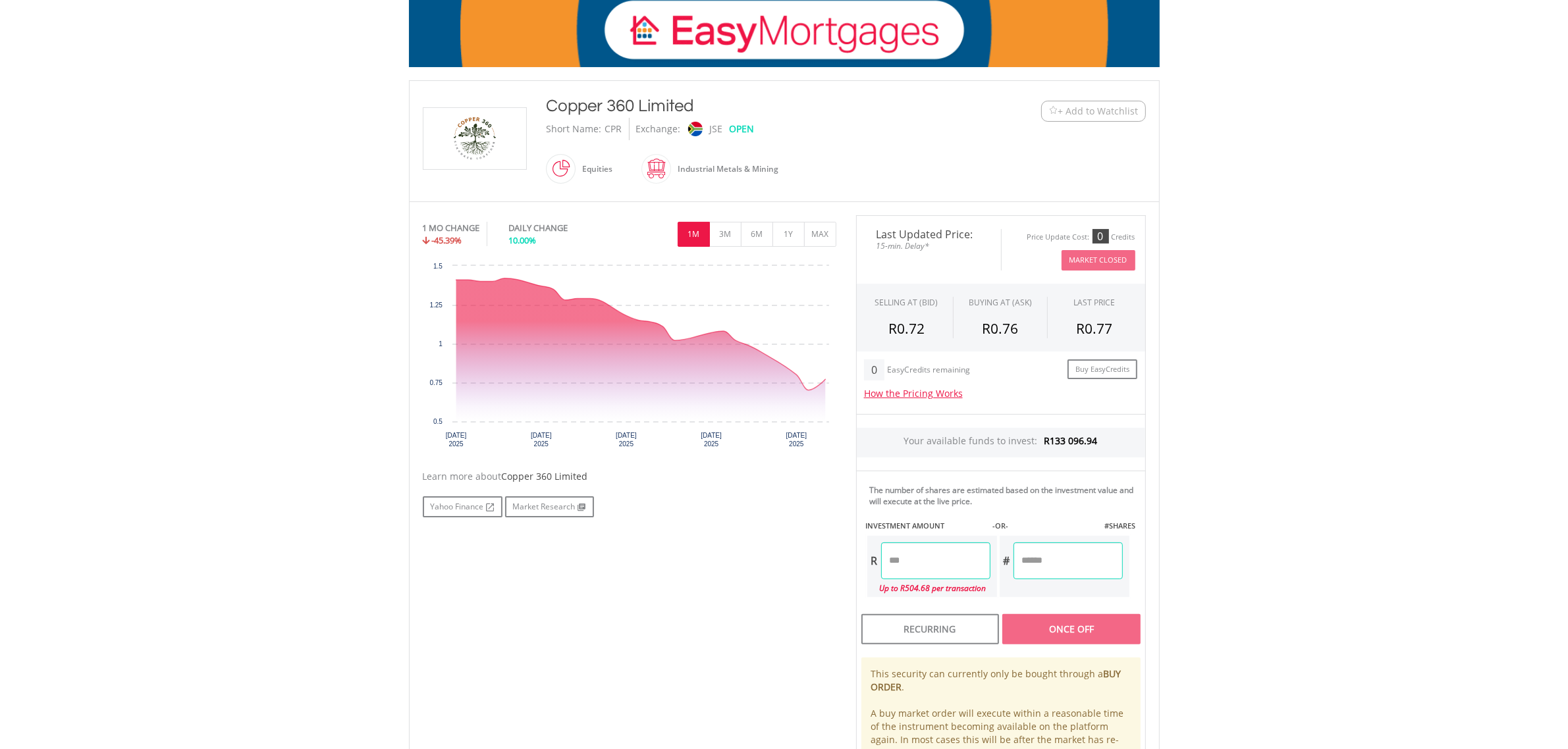
scroll to position [165, 0]
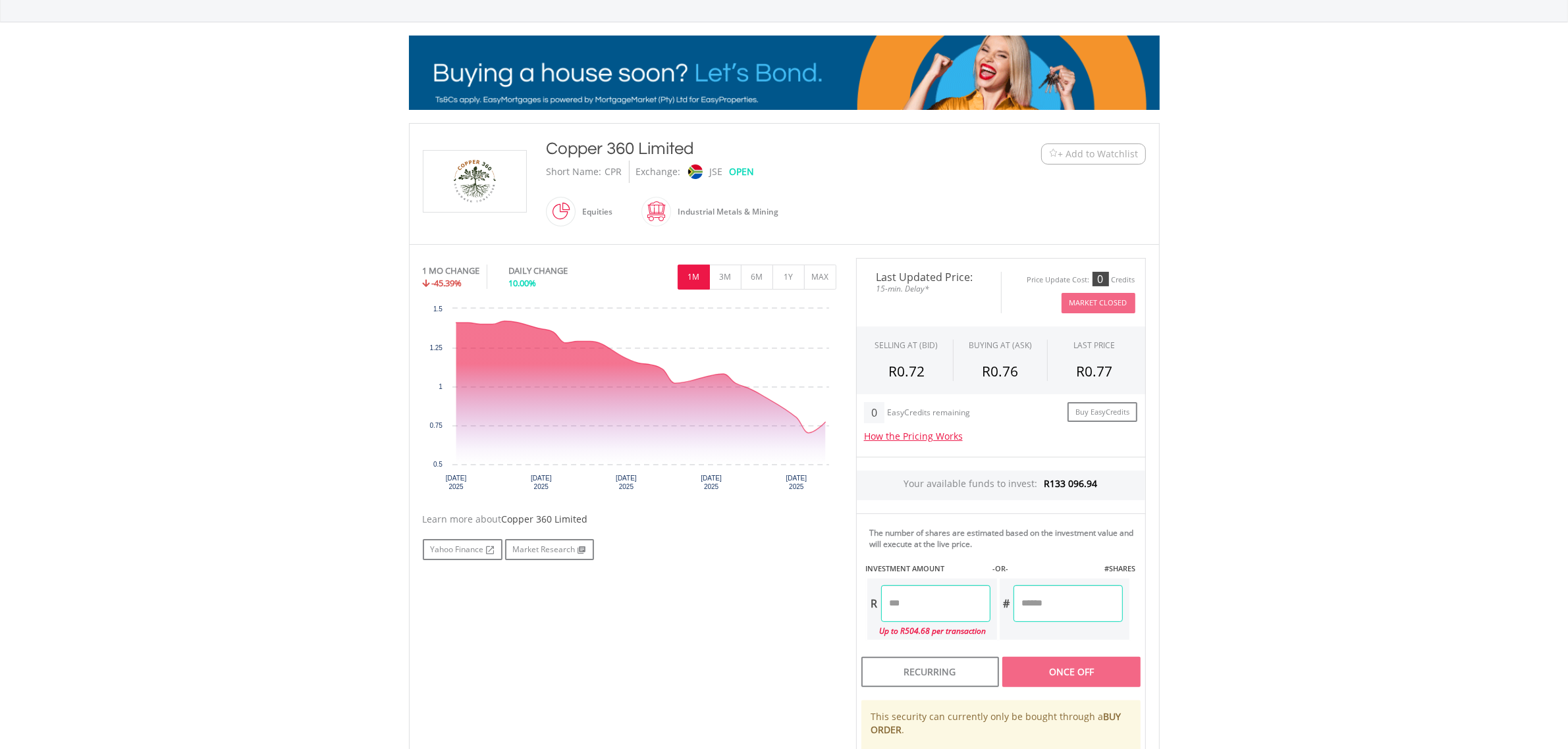
click at [966, 586] on input "number" at bounding box center [936, 604] width 109 height 37
click at [965, 598] on input "number" at bounding box center [936, 604] width 109 height 37
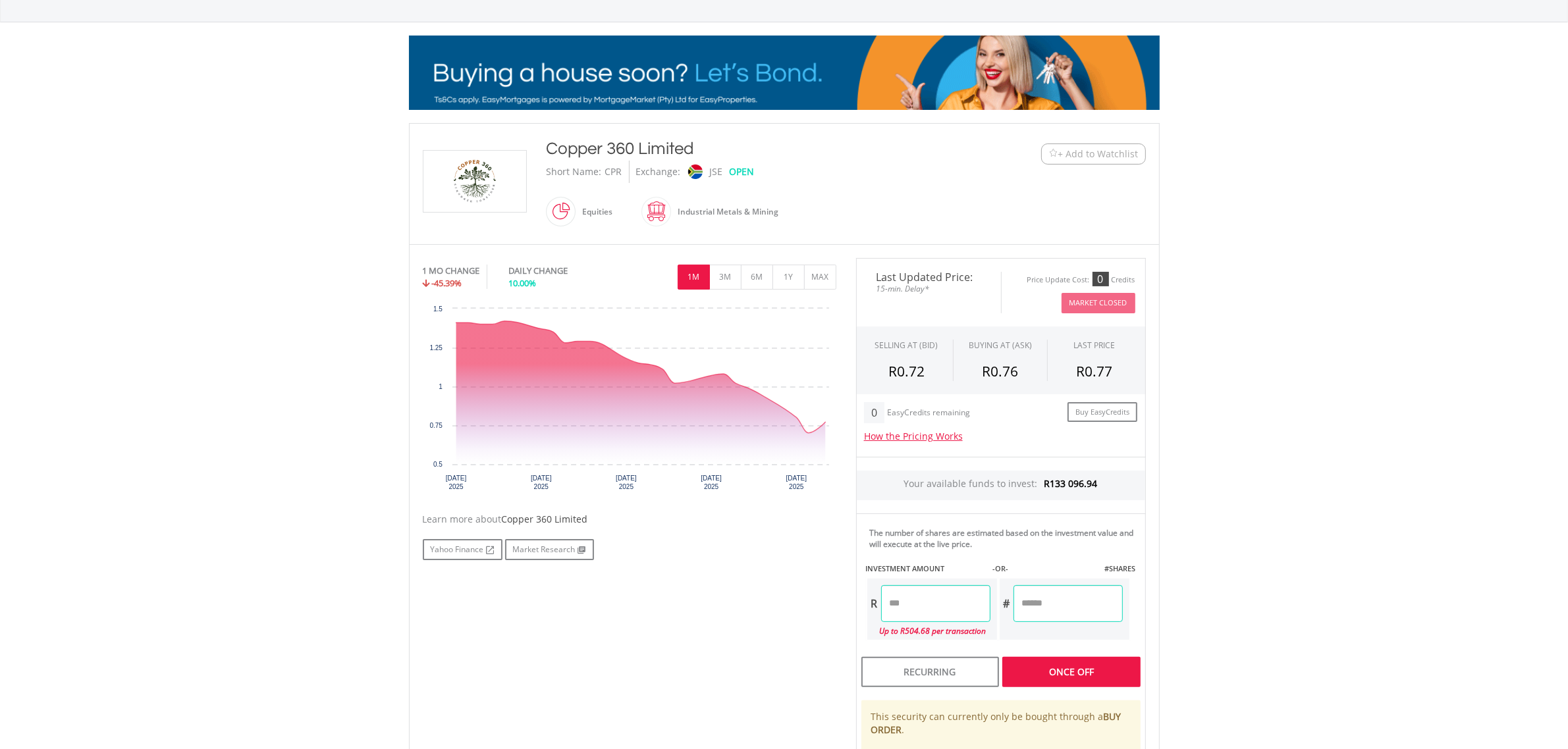
type input "*****"
type input "*******"
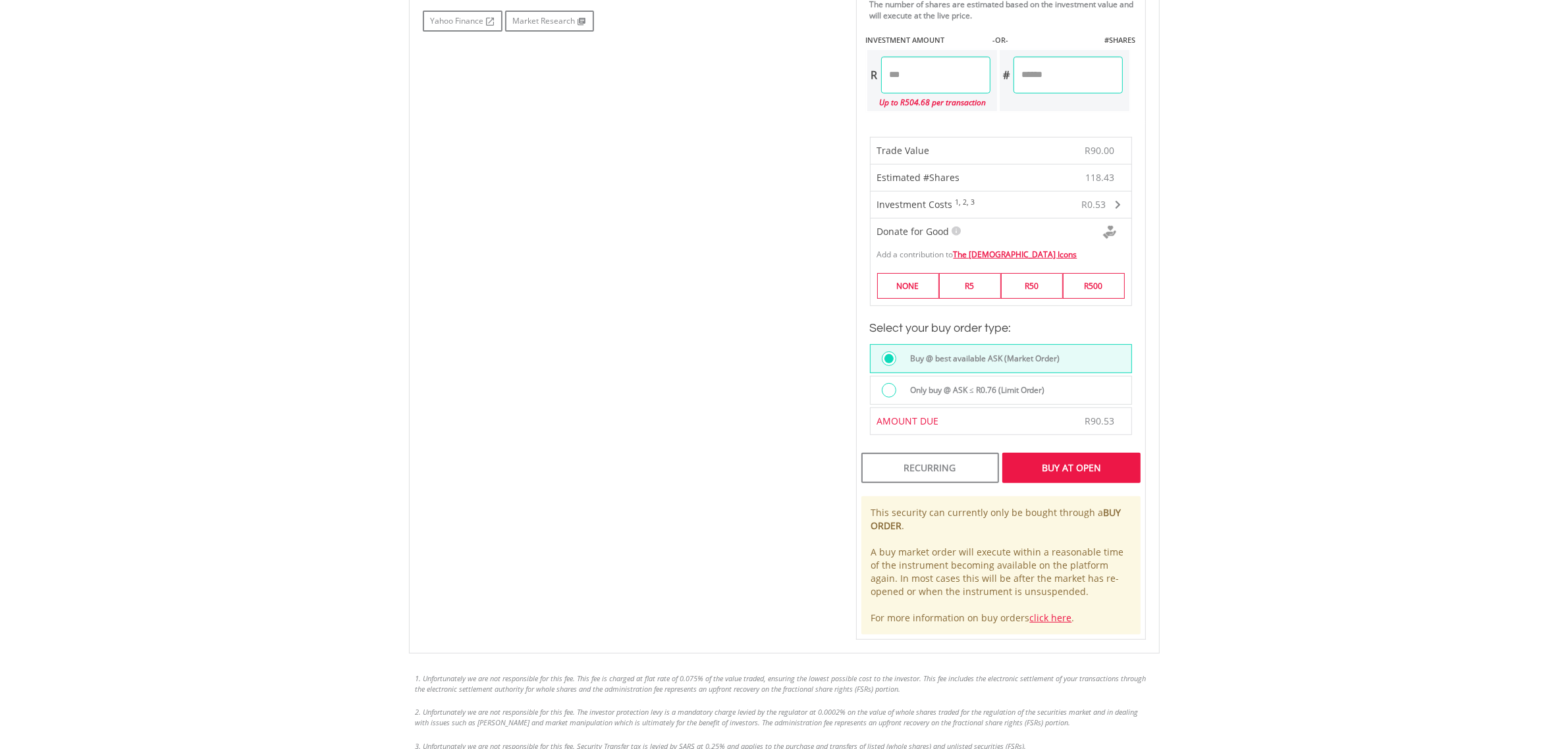
scroll to position [692, 0]
click at [1078, 470] on div "Buy At Open" at bounding box center [1070, 470] width 138 height 31
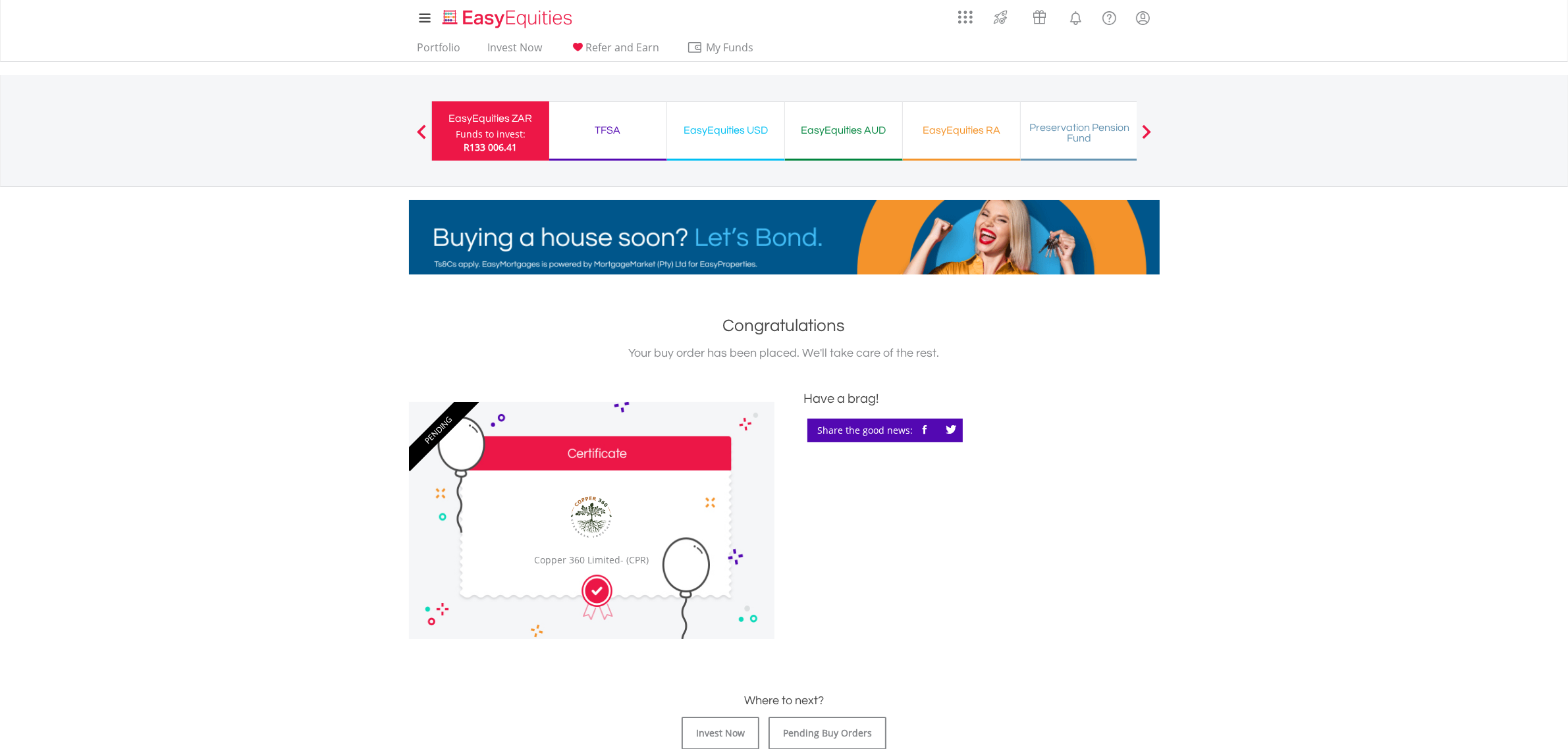
click at [473, 148] on span "R133 006.41" at bounding box center [490, 147] width 53 height 12
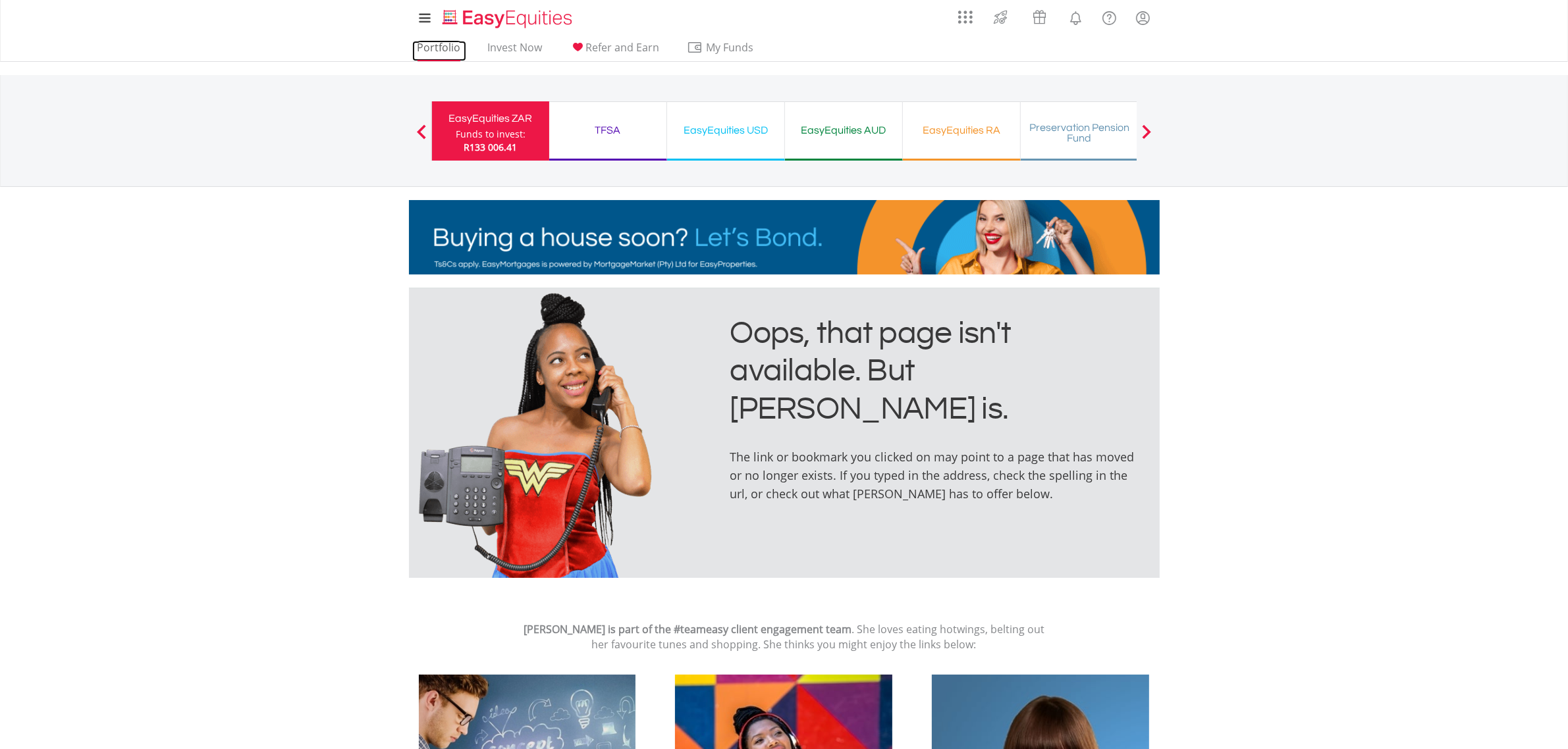
click at [436, 47] on link "Portfolio" at bounding box center [440, 51] width 54 height 20
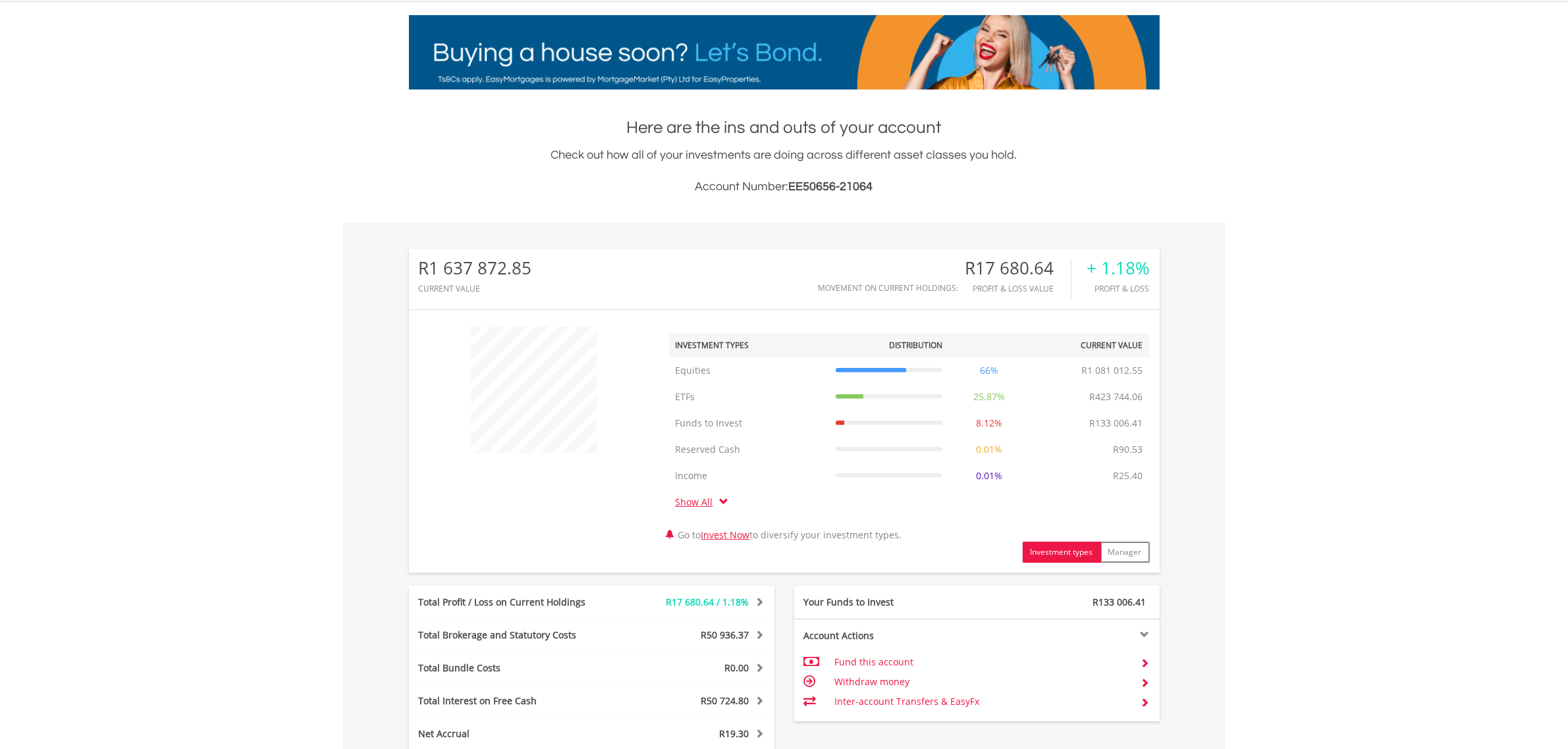
scroll to position [469, 0]
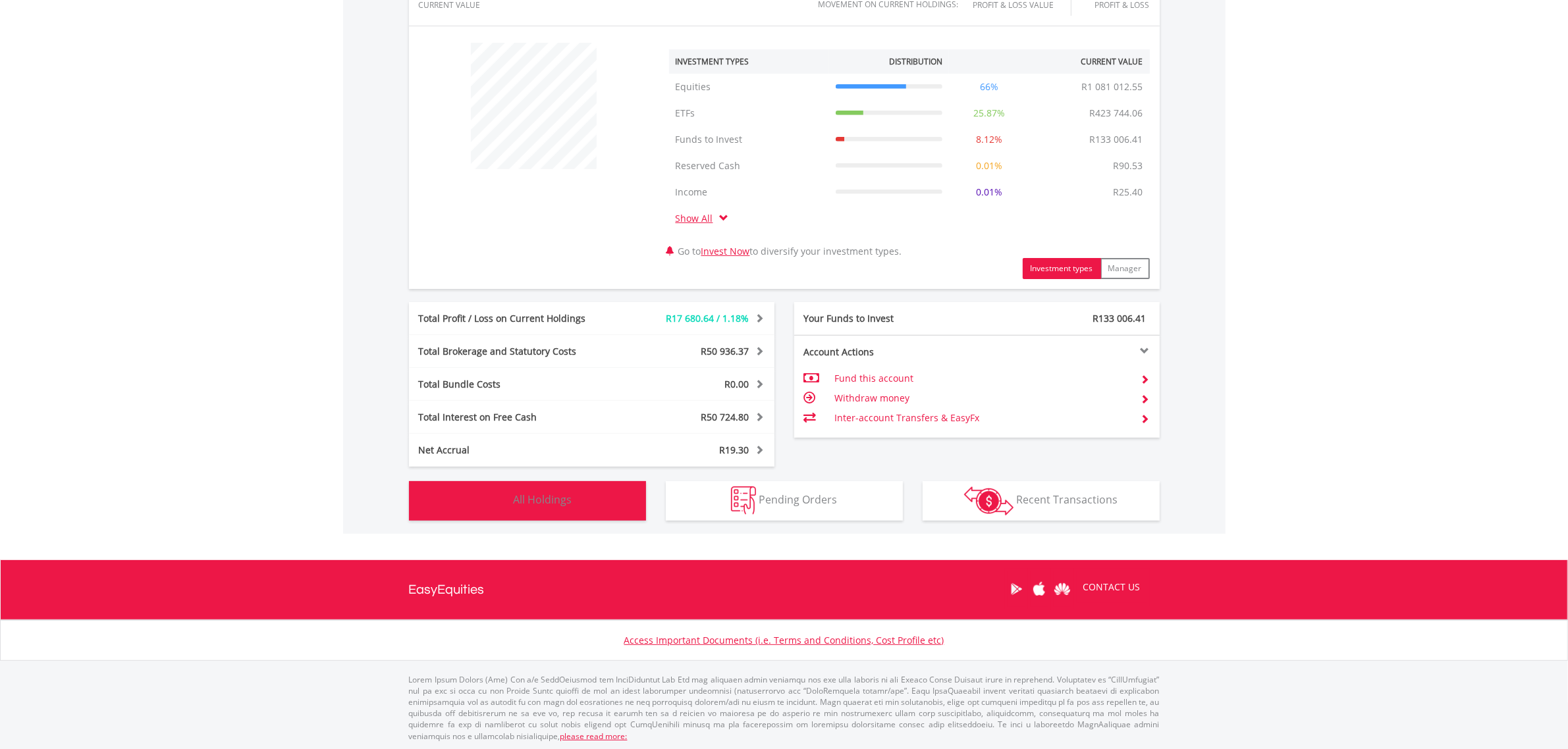
click at [606, 496] on button "Holdings All Holdings" at bounding box center [527, 501] width 237 height 39
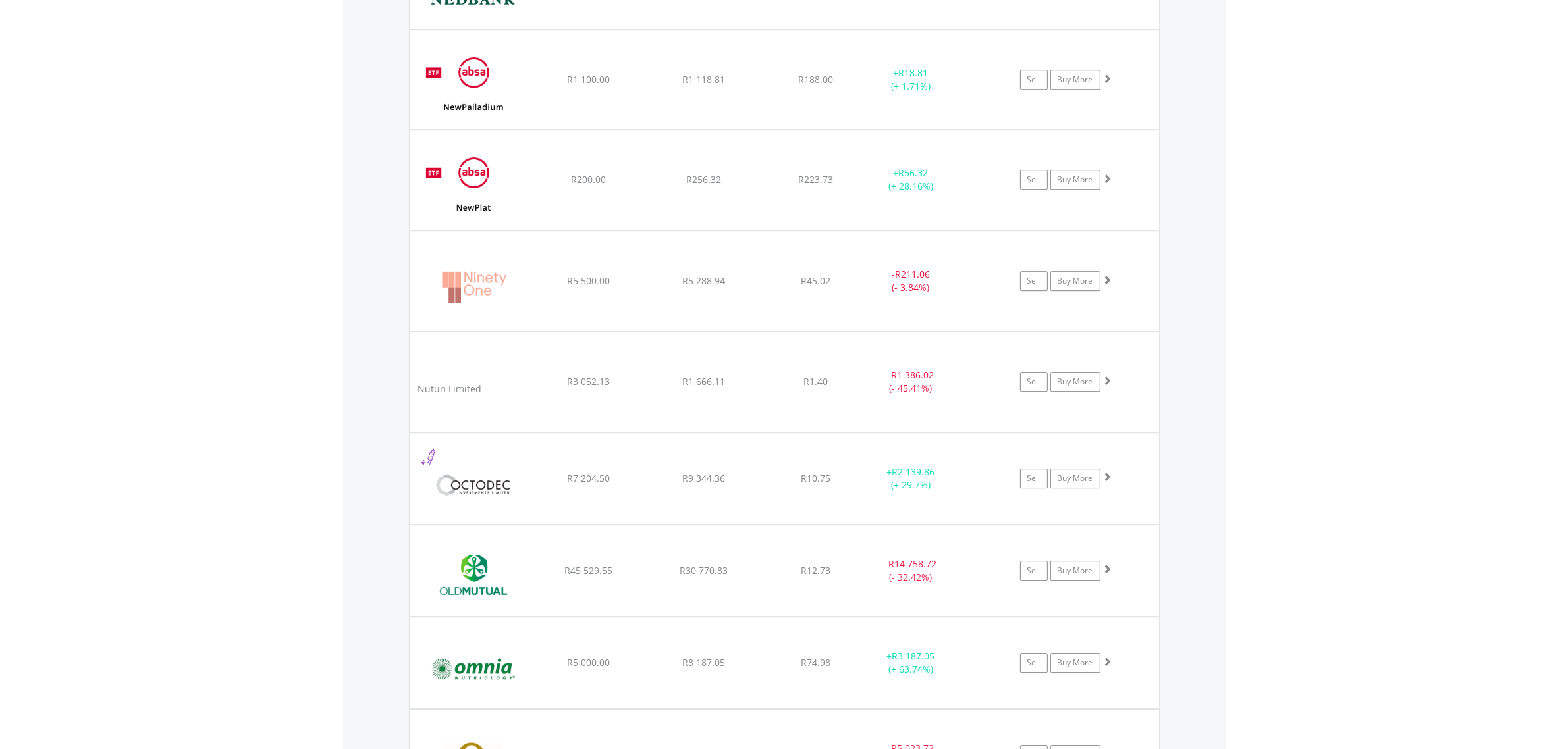
scroll to position [3826, 0]
